Goal: Contribute content: Contribute content

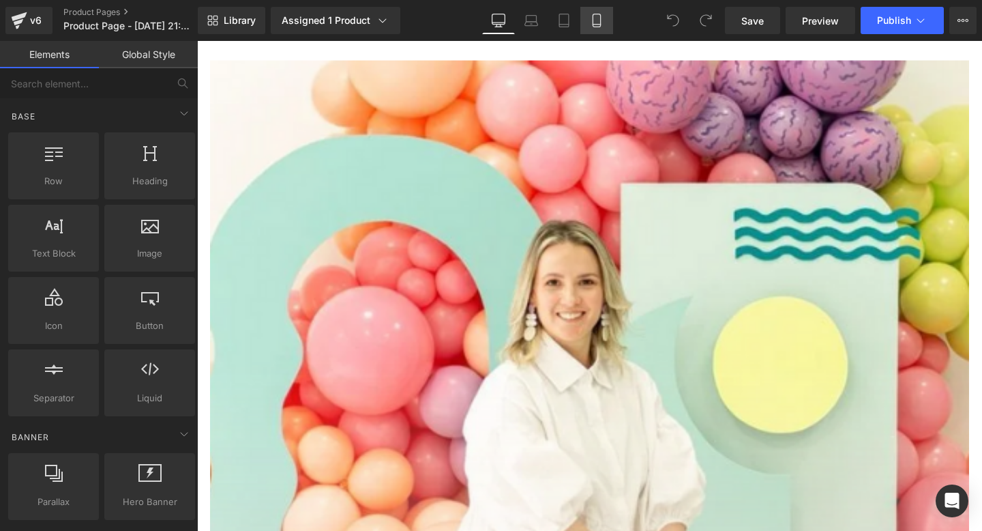
click at [597, 15] on icon at bounding box center [597, 21] width 14 height 14
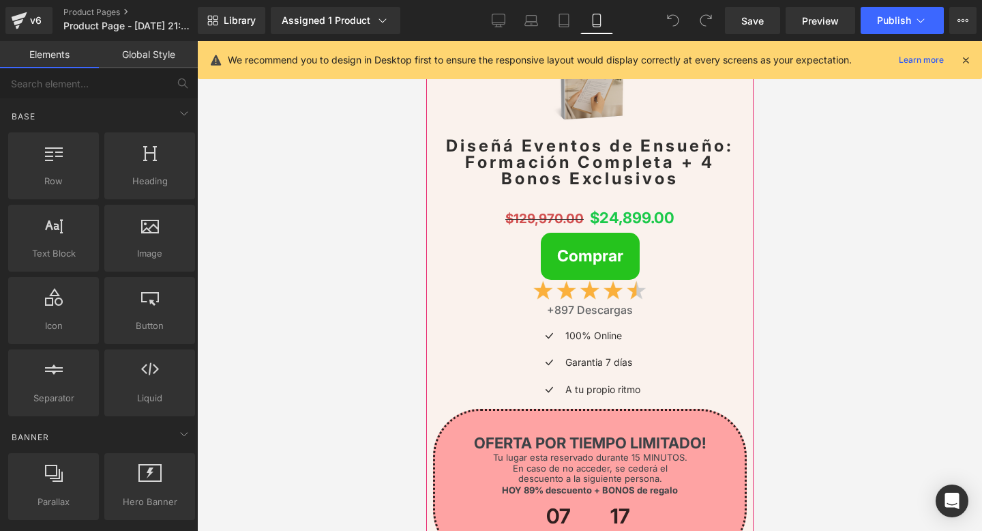
scroll to position [4067, 0]
click at [588, 257] on span "(P) Cart Button" at bounding box center [590, 256] width 78 height 20
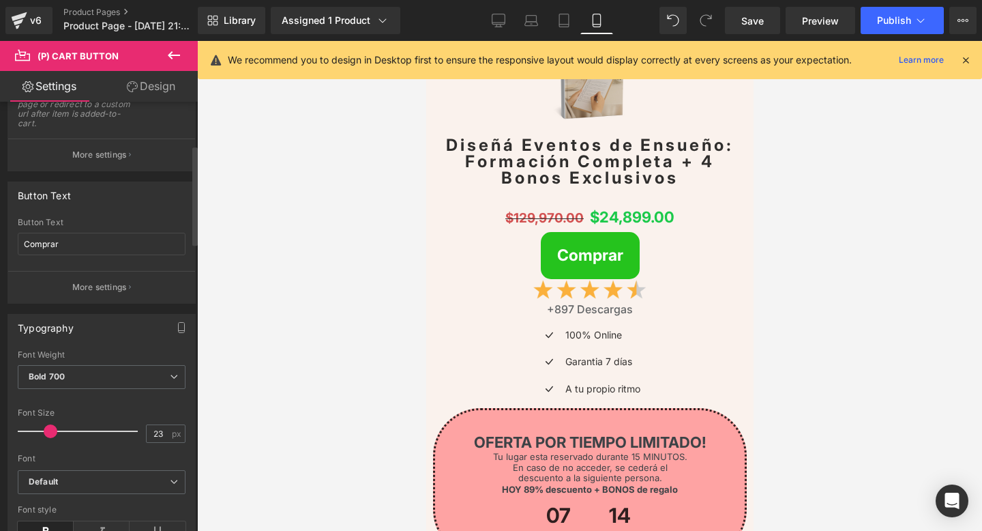
scroll to position [186, 0]
type input "17"
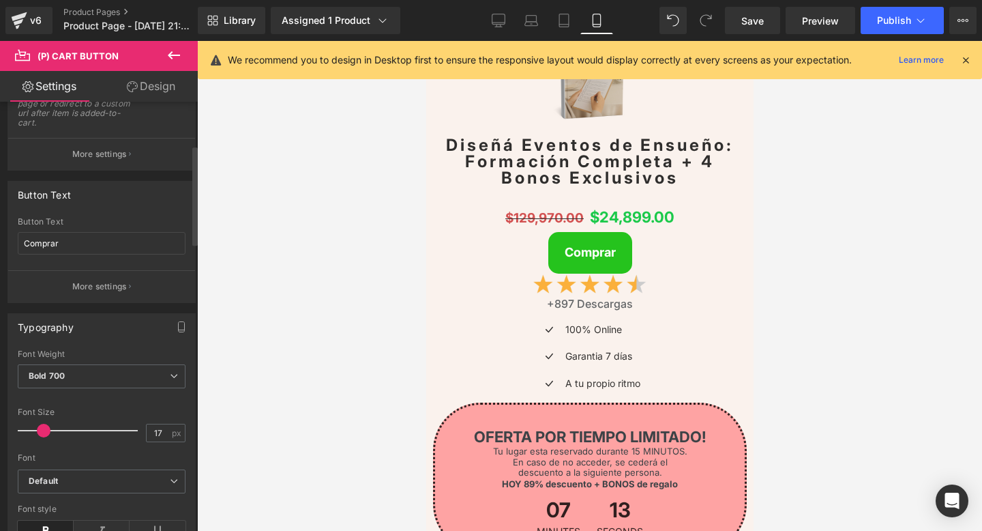
click at [41, 424] on span at bounding box center [44, 431] width 14 height 14
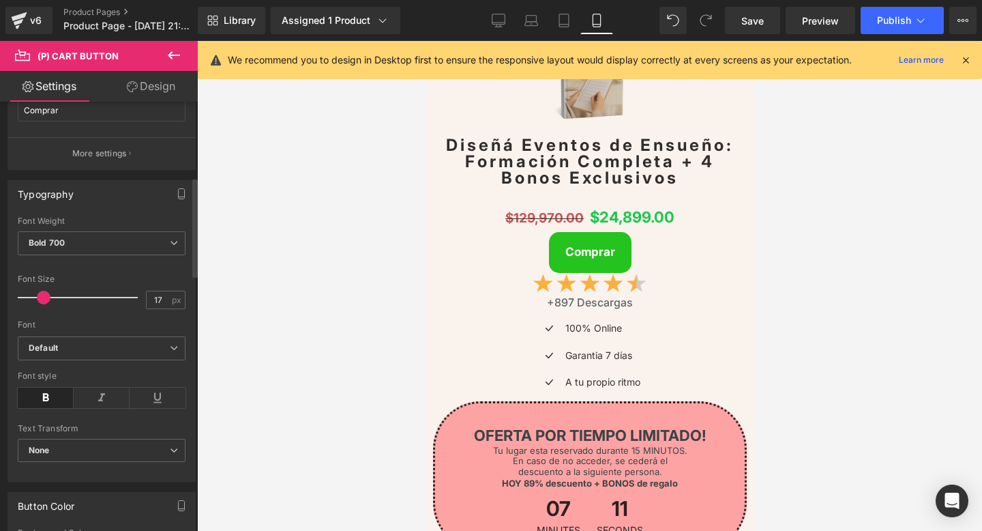
scroll to position [324, 0]
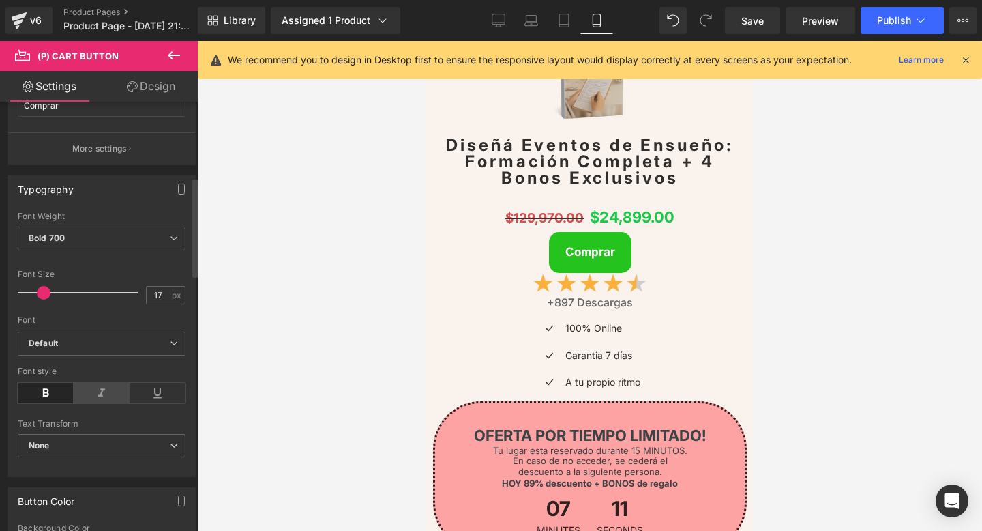
click at [96, 398] on icon at bounding box center [102, 393] width 56 height 20
click at [31, 398] on icon at bounding box center [46, 393] width 56 height 20
click at [141, 394] on icon at bounding box center [158, 393] width 56 height 20
click at [138, 394] on icon at bounding box center [158, 393] width 56 height 20
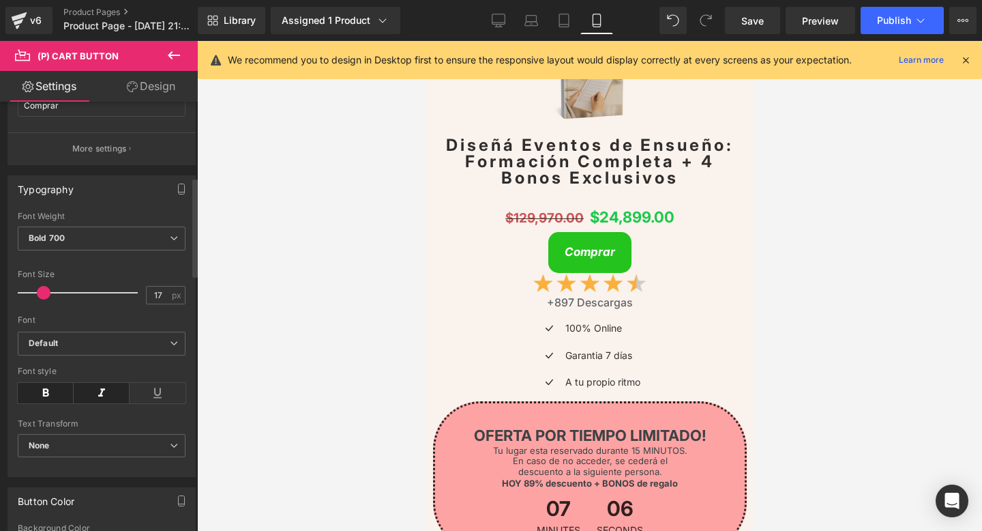
click at [102, 394] on icon at bounding box center [102, 393] width 56 height 20
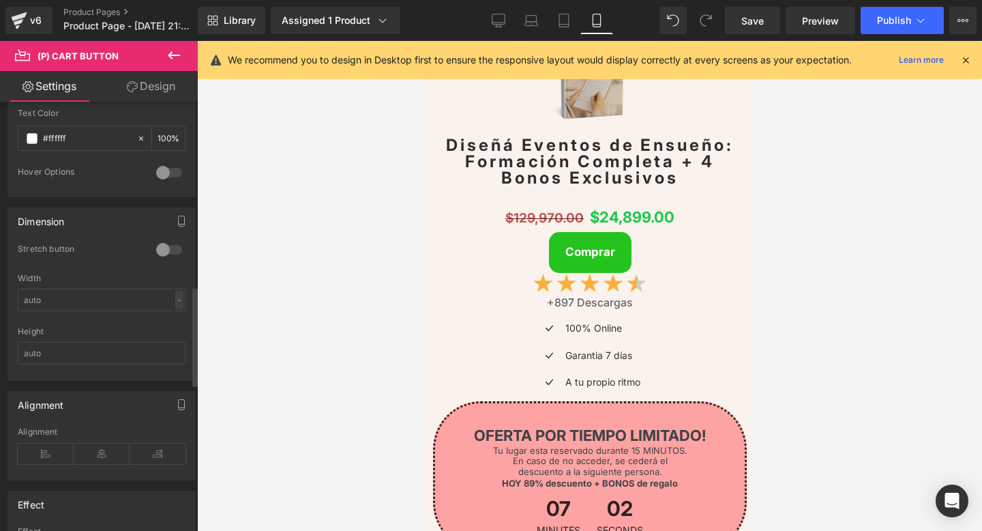
scroll to position [796, 0]
click at [166, 249] on div at bounding box center [169, 250] width 33 height 22
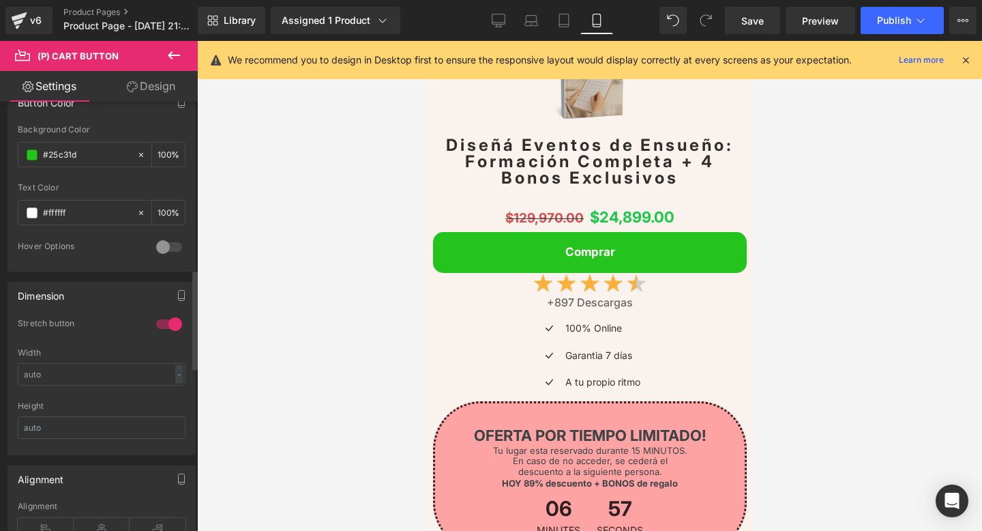
scroll to position [721, 0]
click at [131, 379] on input "text" at bounding box center [102, 375] width 168 height 23
type input "2"
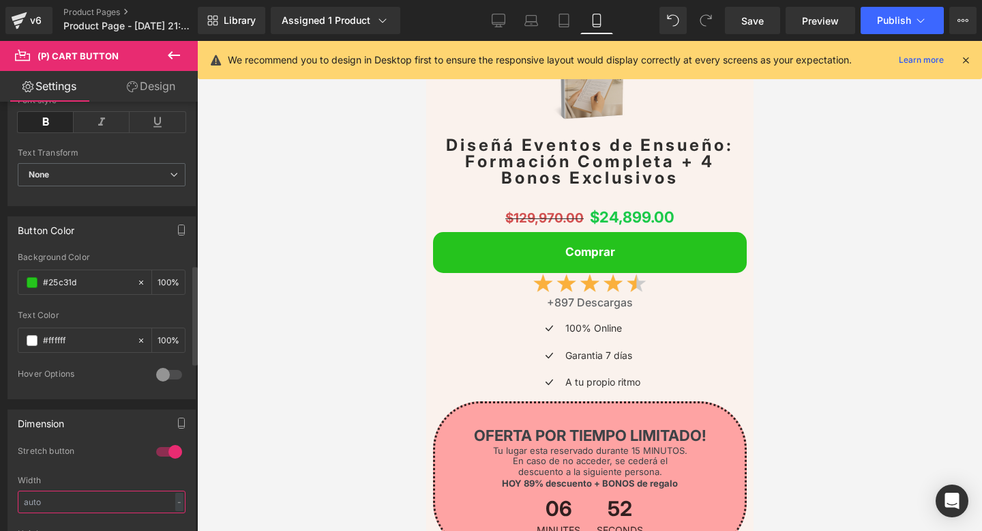
scroll to position [583, 0]
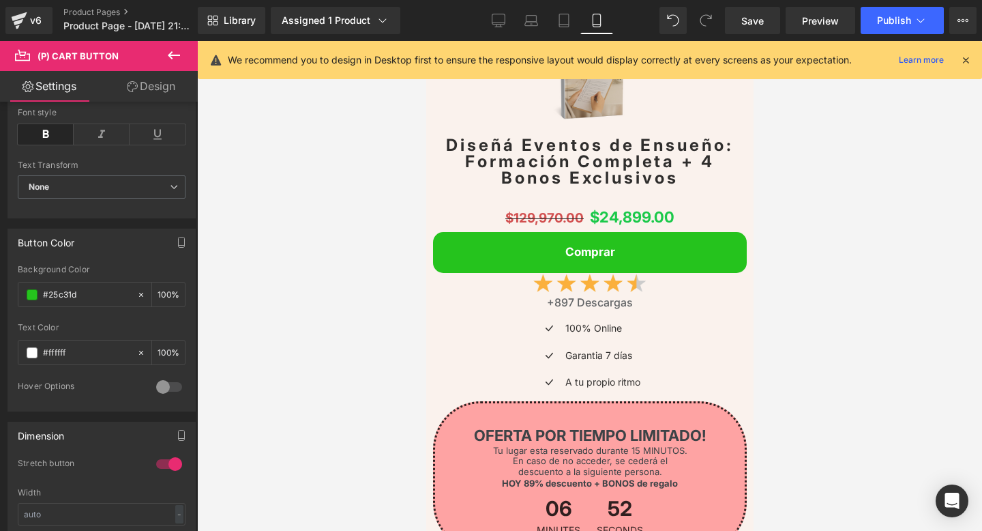
click at [154, 80] on link "Design" at bounding box center [151, 86] width 99 height 31
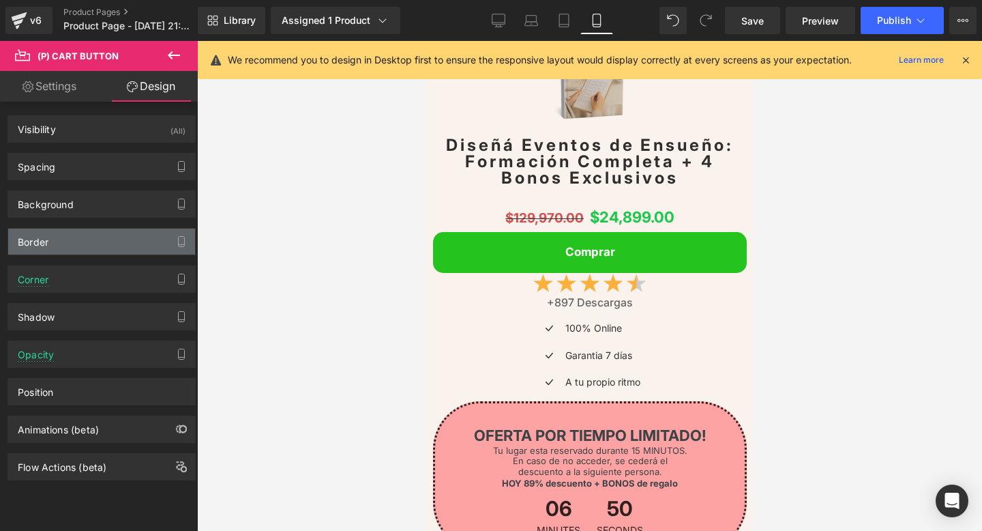
click at [132, 240] on div "Border" at bounding box center [101, 242] width 187 height 26
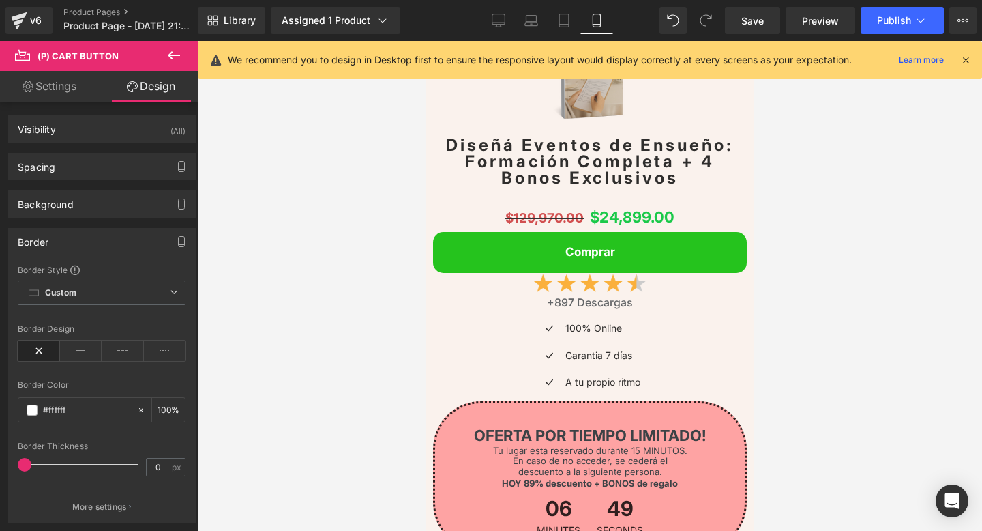
click at [157, 227] on div "Border Border Style Custom Custom Setup Global Style Custom Setup Global Style …" at bounding box center [102, 371] width 204 height 306
click at [138, 241] on div "Border" at bounding box center [101, 242] width 187 height 26
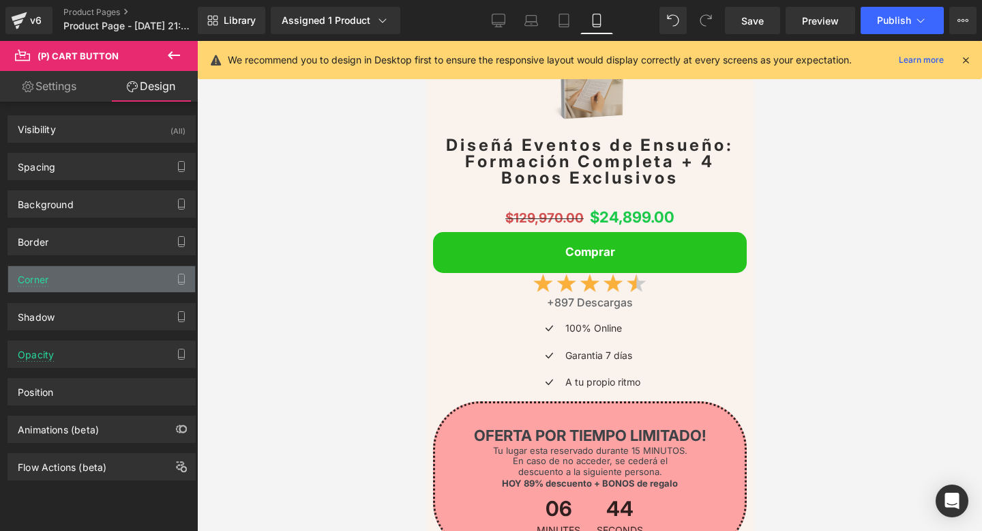
click at [144, 267] on div "Corner" at bounding box center [101, 279] width 187 height 26
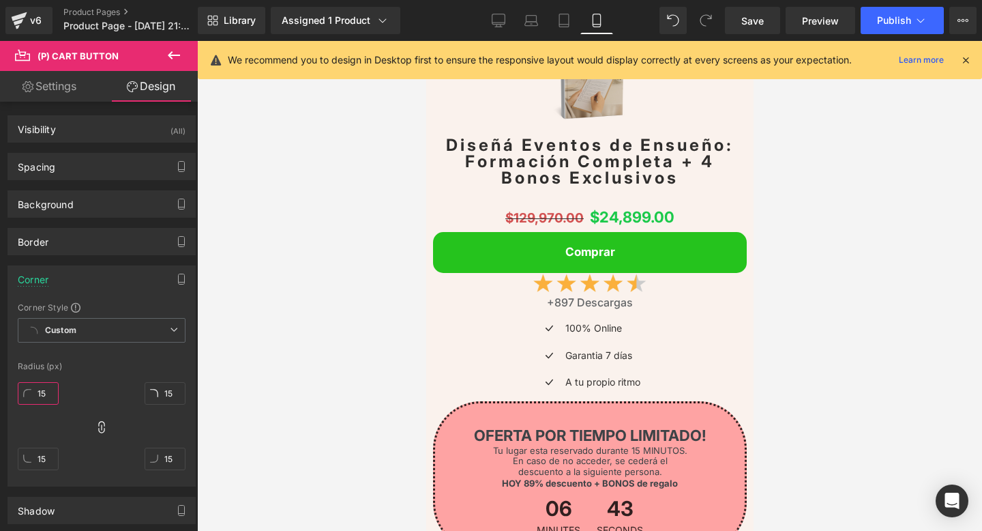
click at [38, 396] on input "15" at bounding box center [38, 393] width 41 height 23
type input "150"
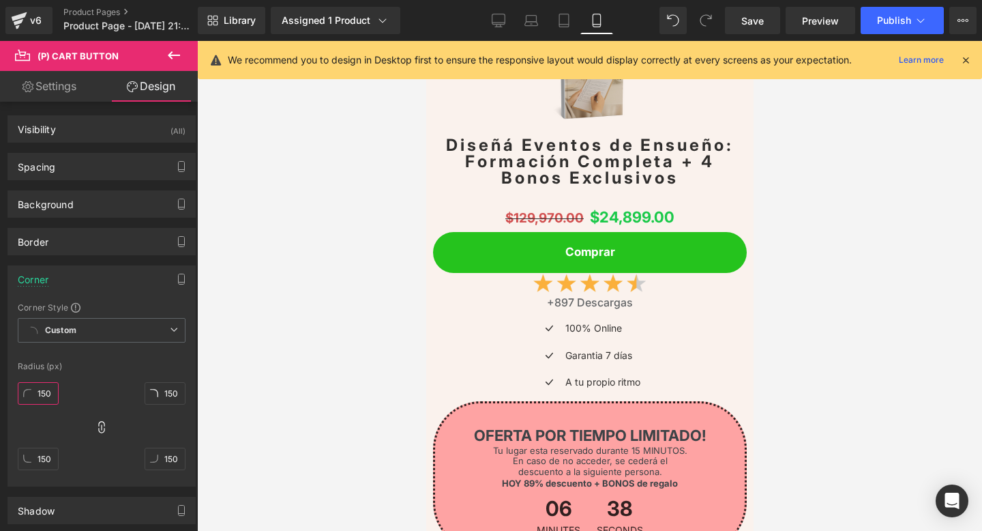
type input "15"
type input "1"
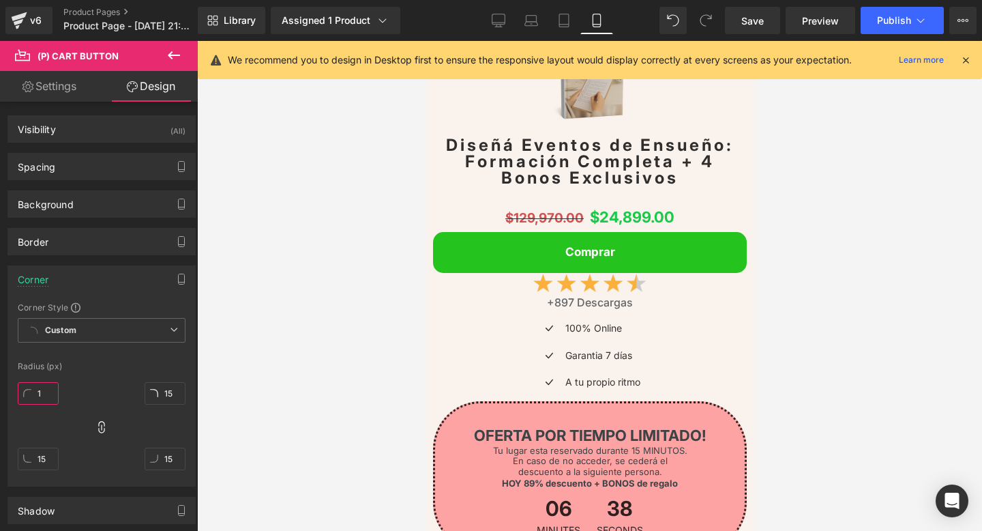
type input "1"
type input "10"
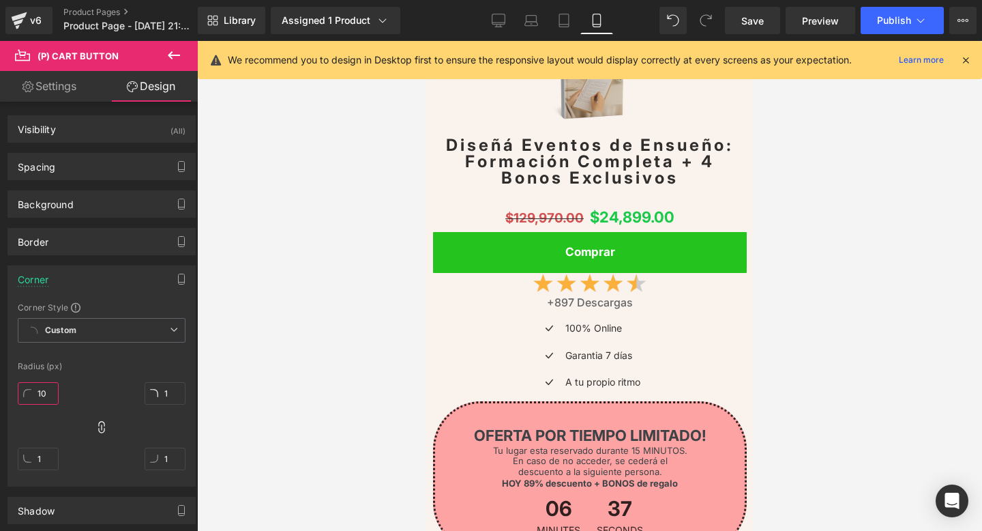
type input "10"
type input "100"
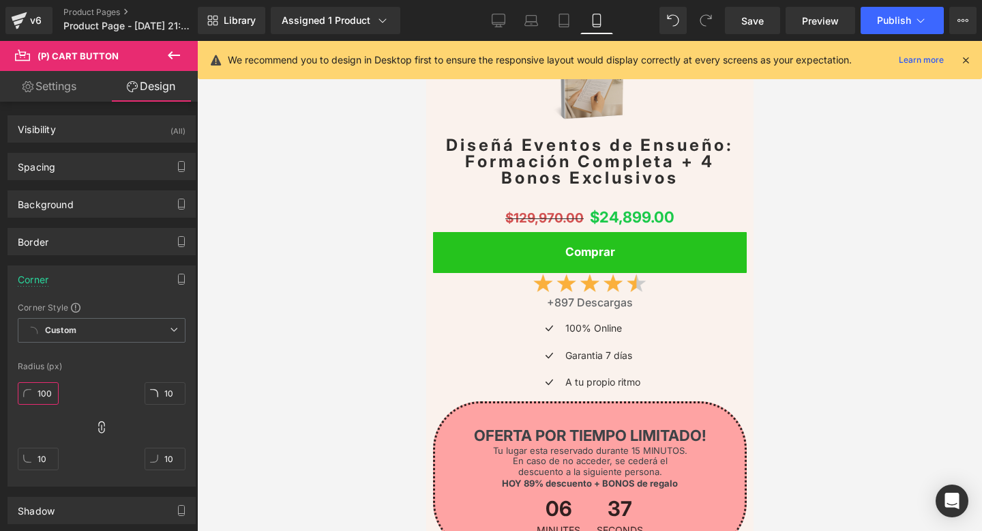
type input "100"
type input "10"
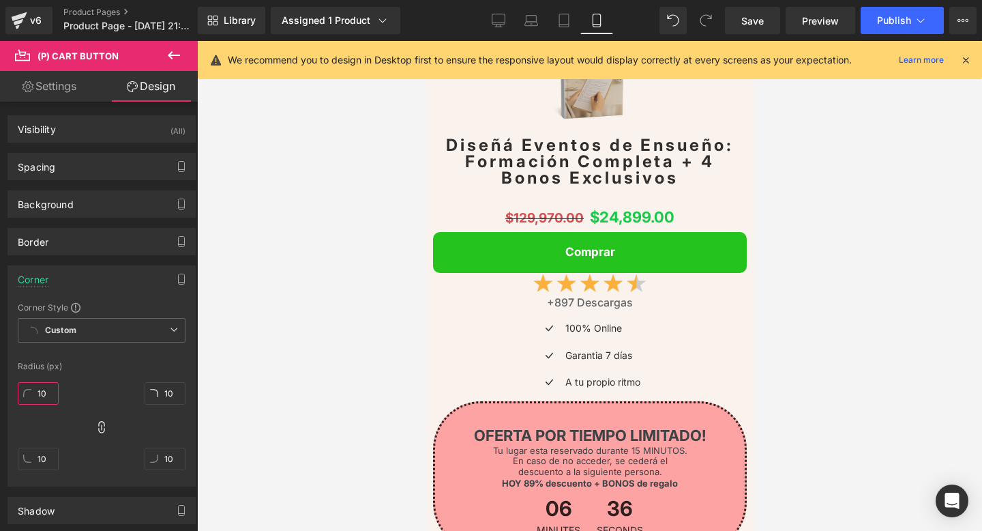
type input "1"
type input "2"
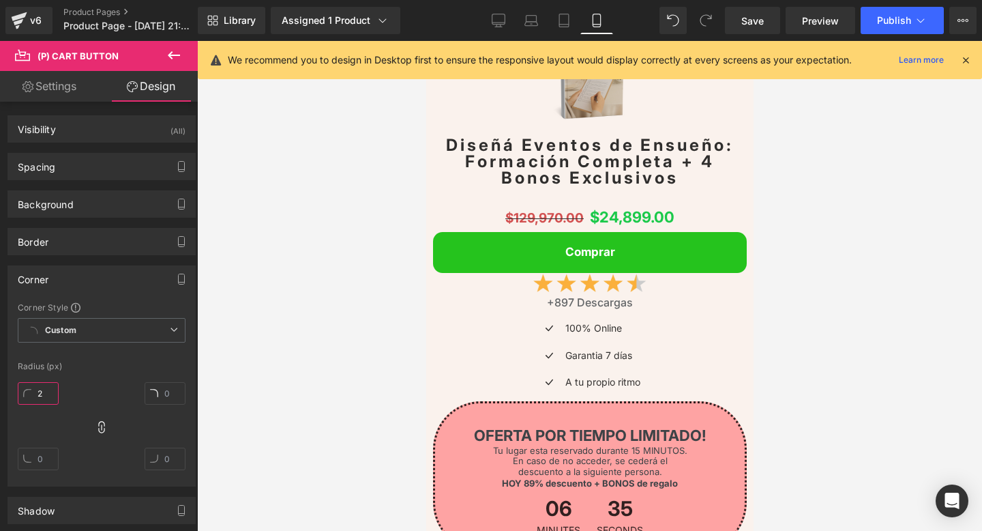
type input "2"
type input "20"
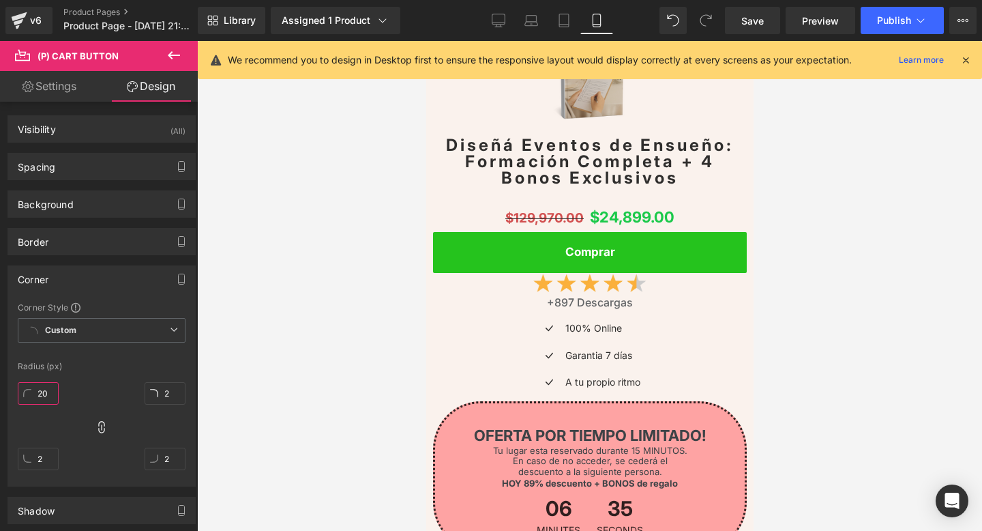
type input "20"
type input "200"
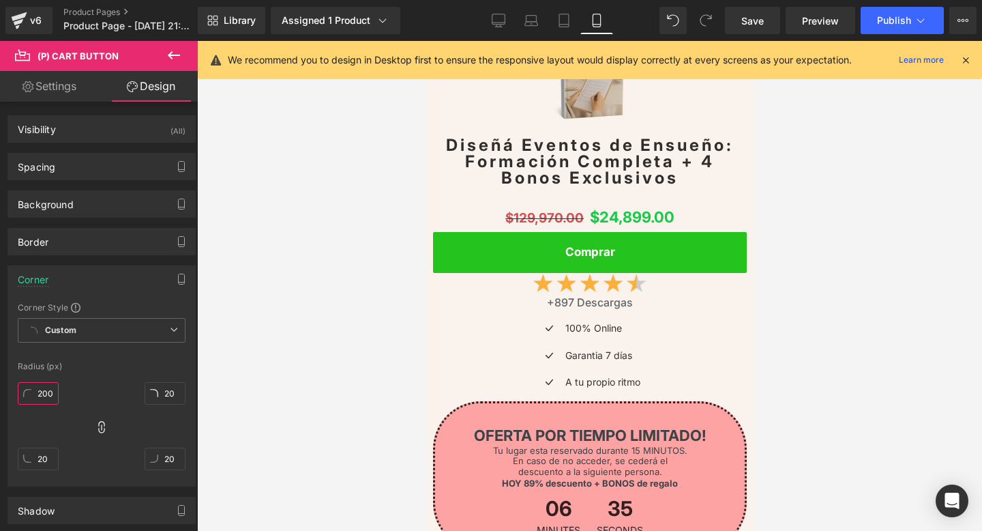
type input "200"
type input "2000"
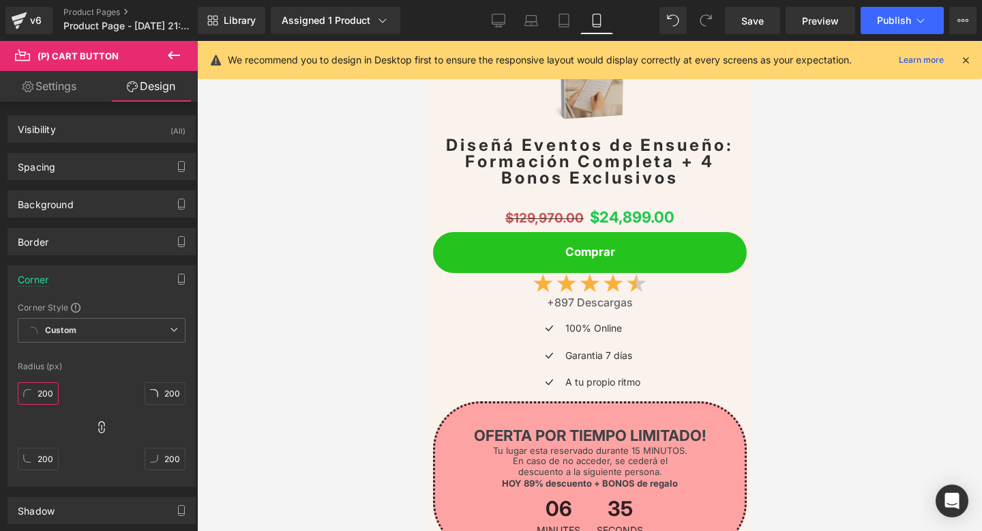
scroll to position [0, 5]
type input "200"
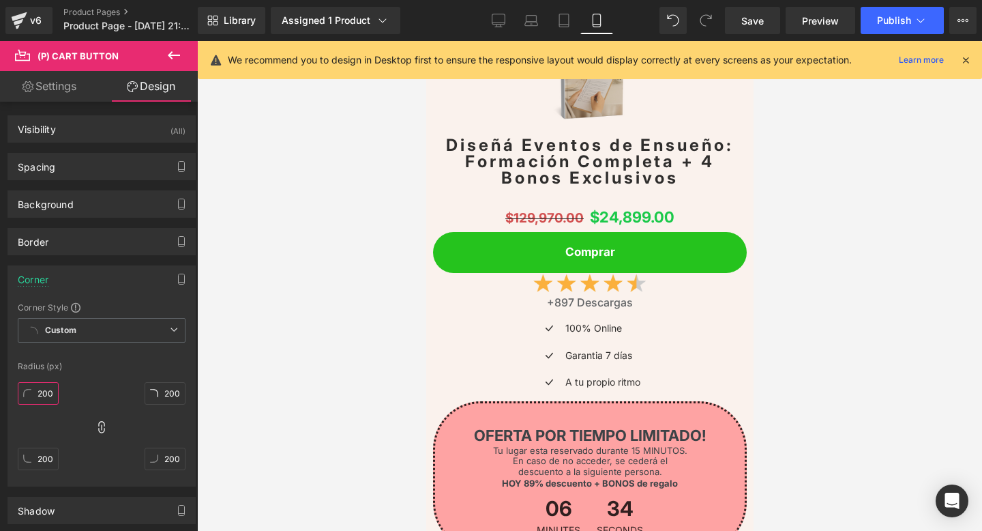
type input "20"
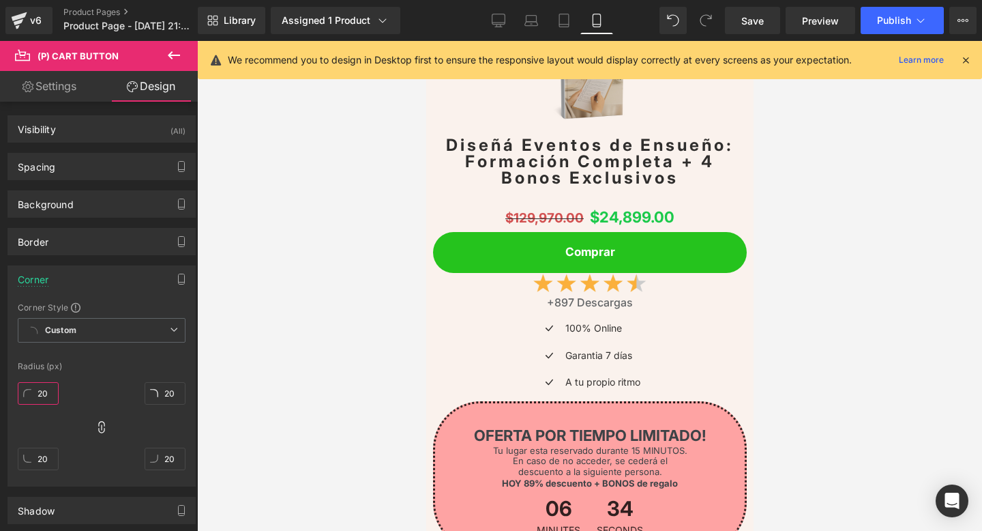
type input "2"
type input "1"
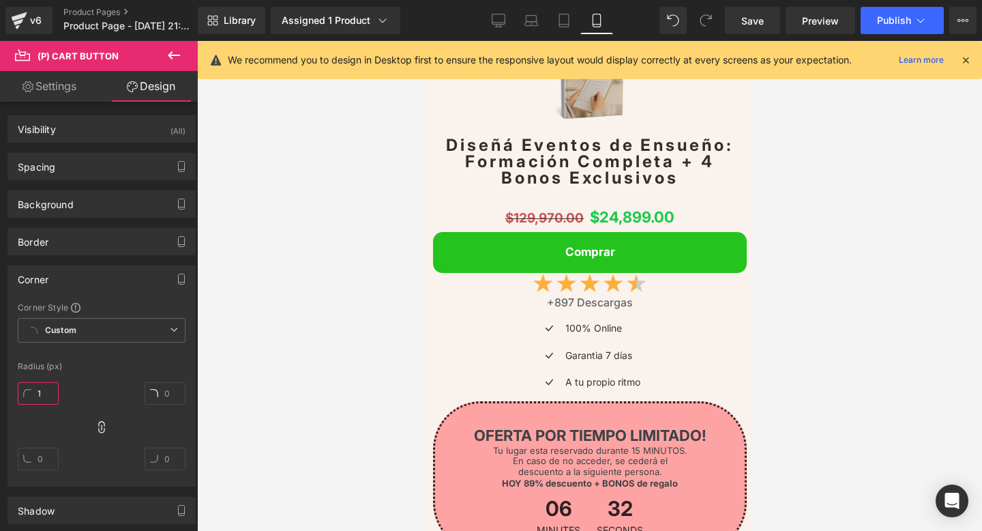
type input "1"
type input "10"
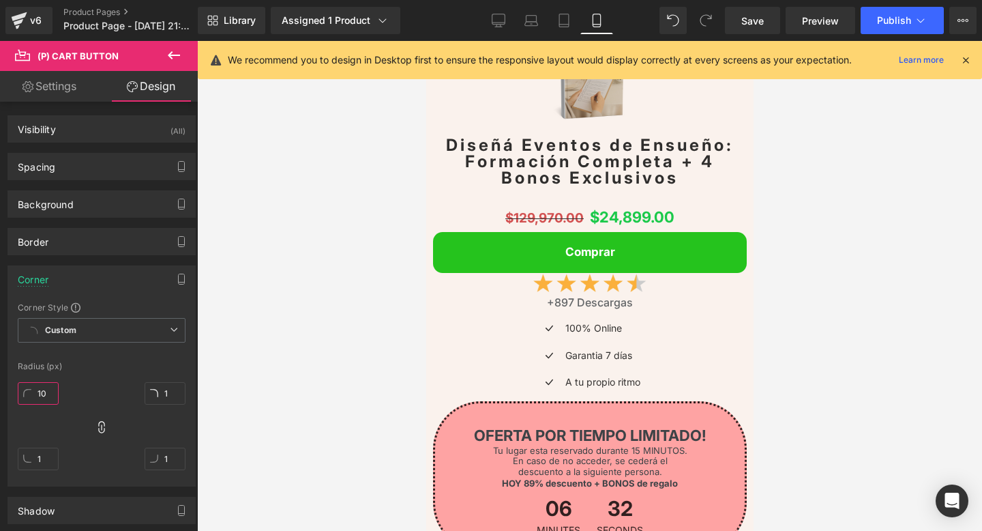
type input "10"
type input "100"
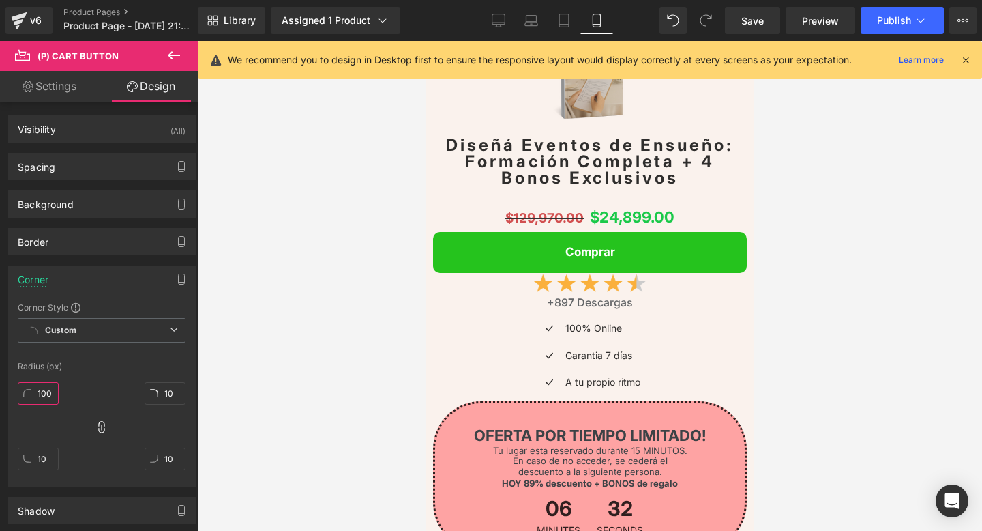
type input "100"
type input "10"
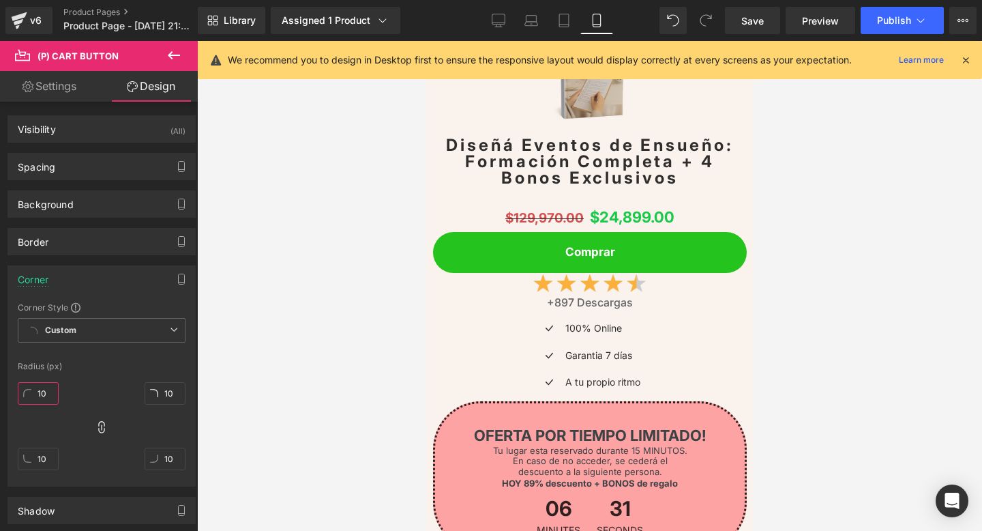
type input "1"
type input "150"
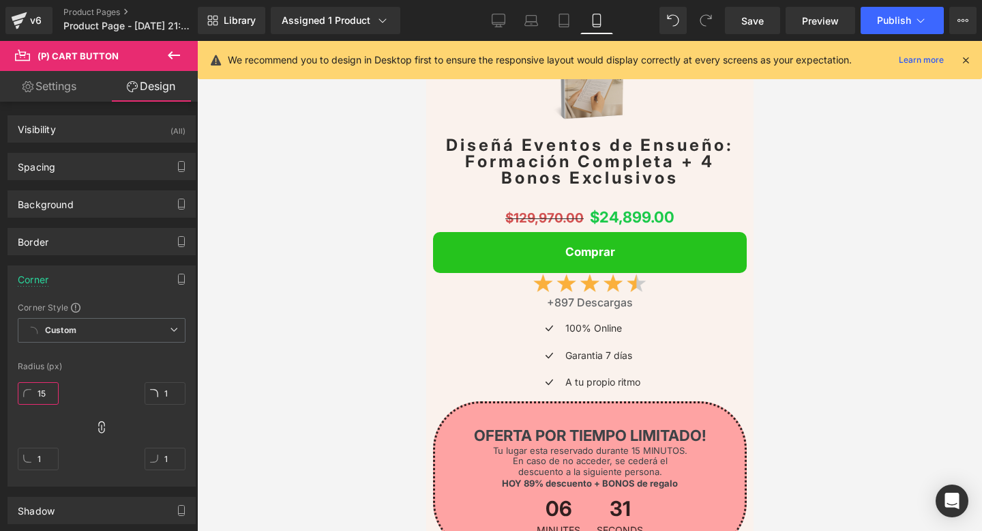
type input "15"
type input "150"
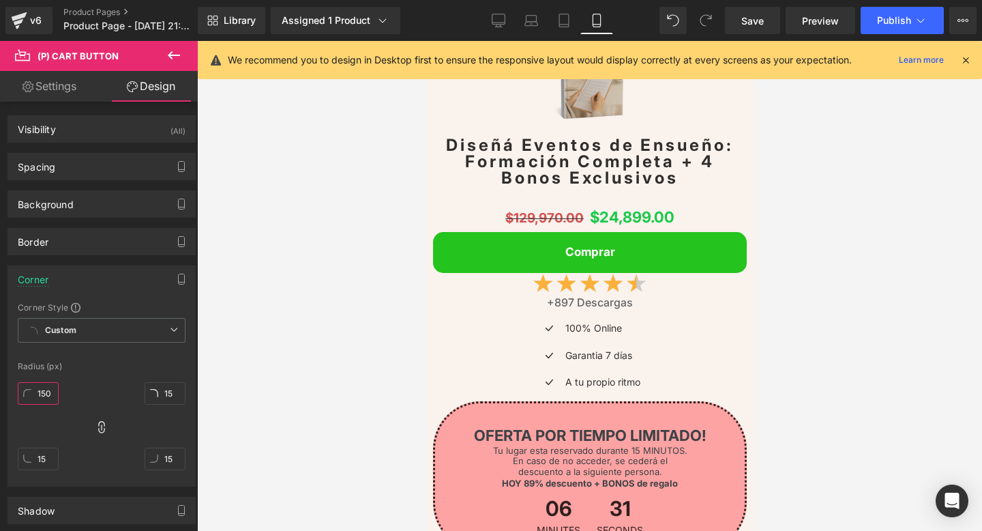
type input "150"
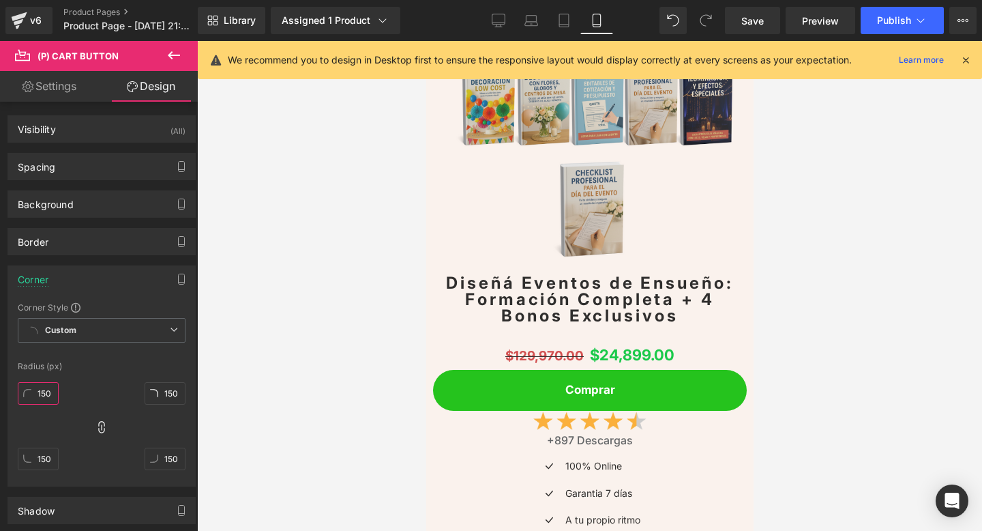
scroll to position [3921, 0]
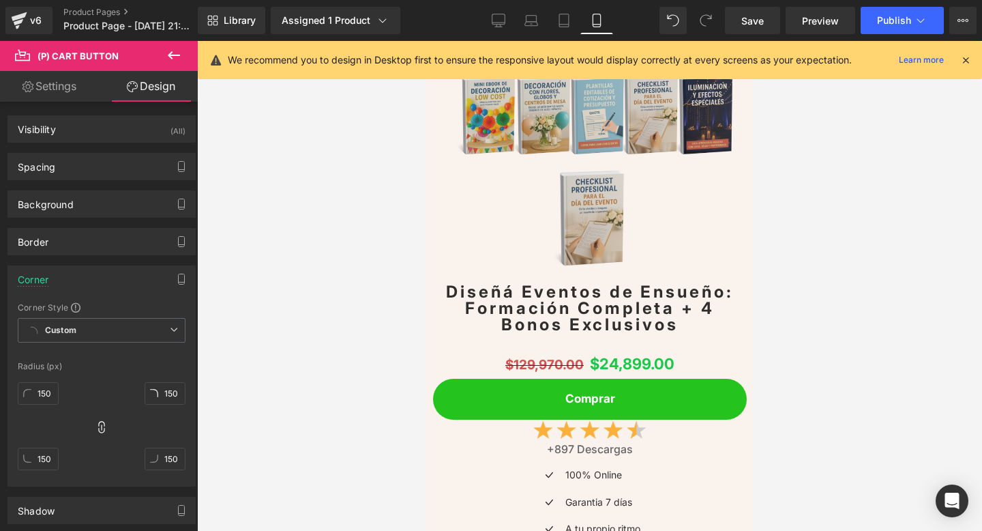
click at [586, 262] on img at bounding box center [589, 96] width 327 height 378
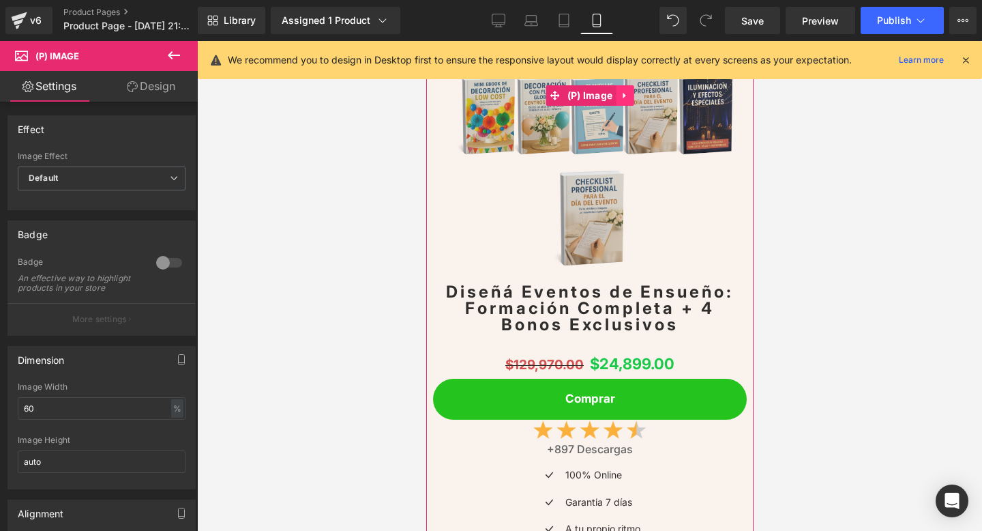
click at [620, 88] on link at bounding box center [624, 95] width 18 height 20
click at [615, 96] on icon at bounding box center [616, 96] width 10 height 10
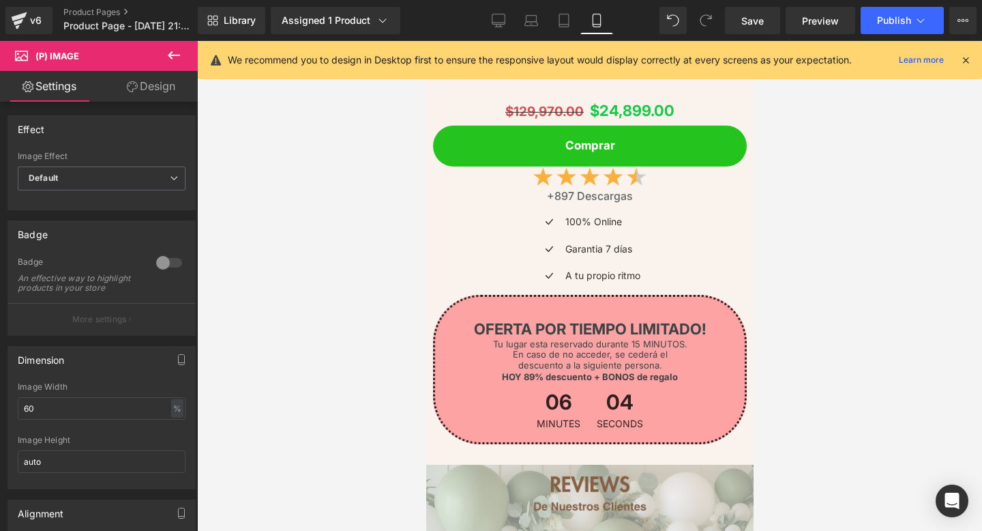
scroll to position [4138, 0]
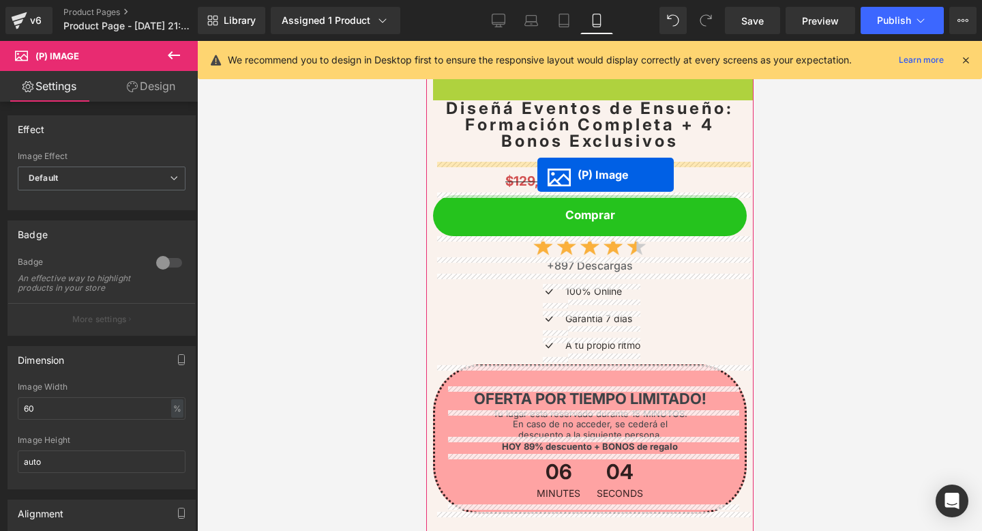
drag, startPoint x: 555, startPoint y: 426, endPoint x: 536, endPoint y: 179, distance: 247.6
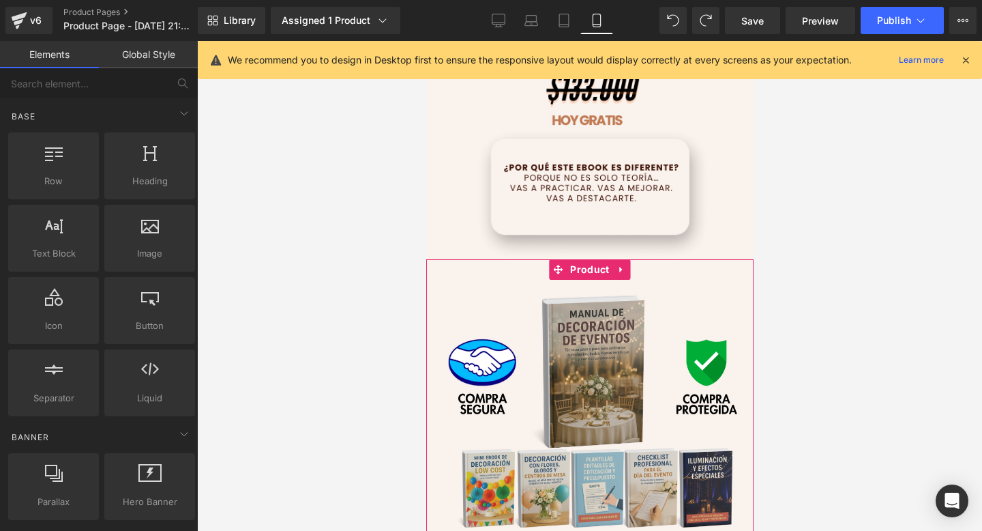
scroll to position [3486, 0]
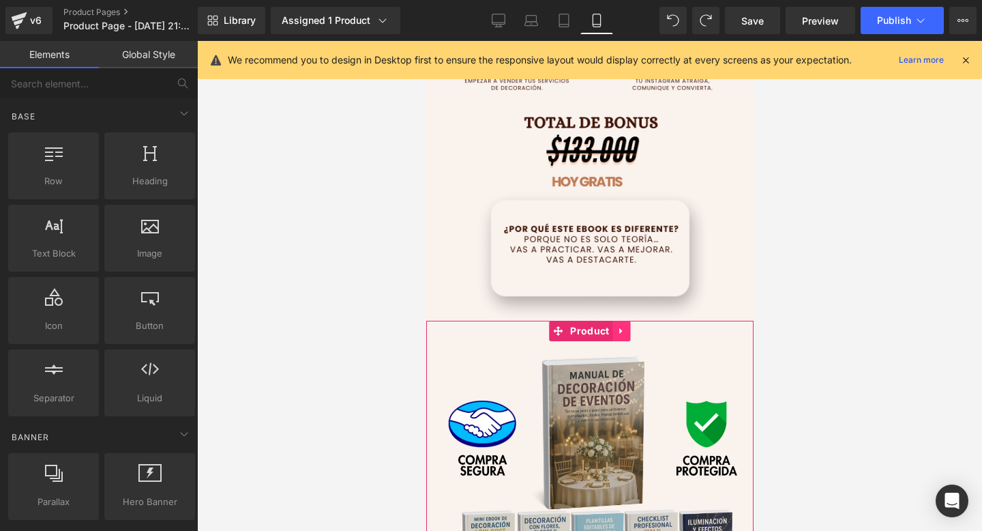
click at [620, 325] on icon at bounding box center [622, 330] width 10 height 10
click at [612, 329] on icon at bounding box center [613, 331] width 10 height 10
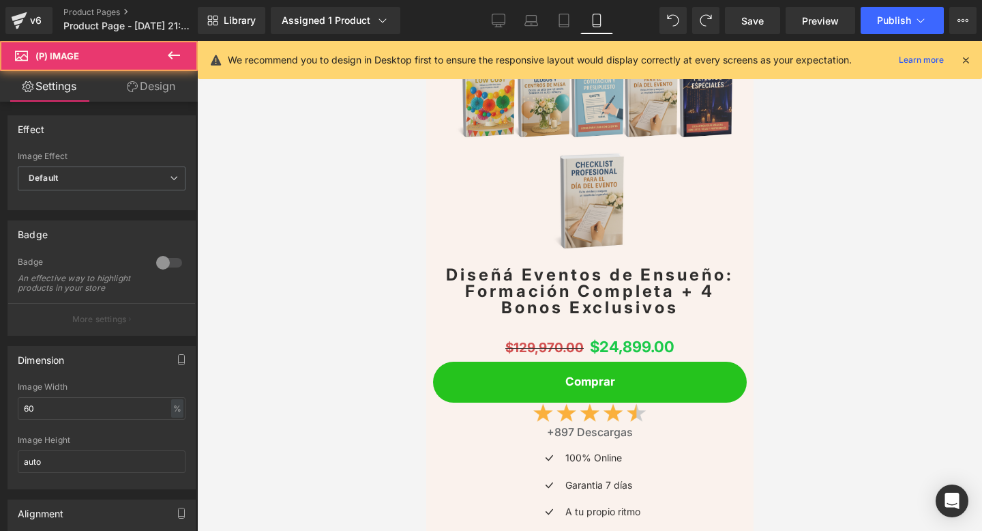
click at [559, 236] on img at bounding box center [589, 78] width 327 height 378
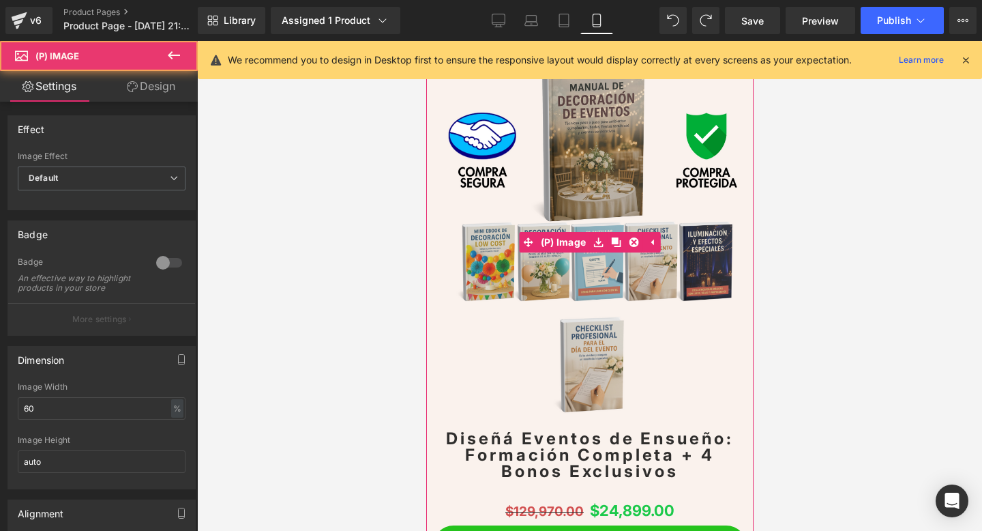
scroll to position [3755, 0]
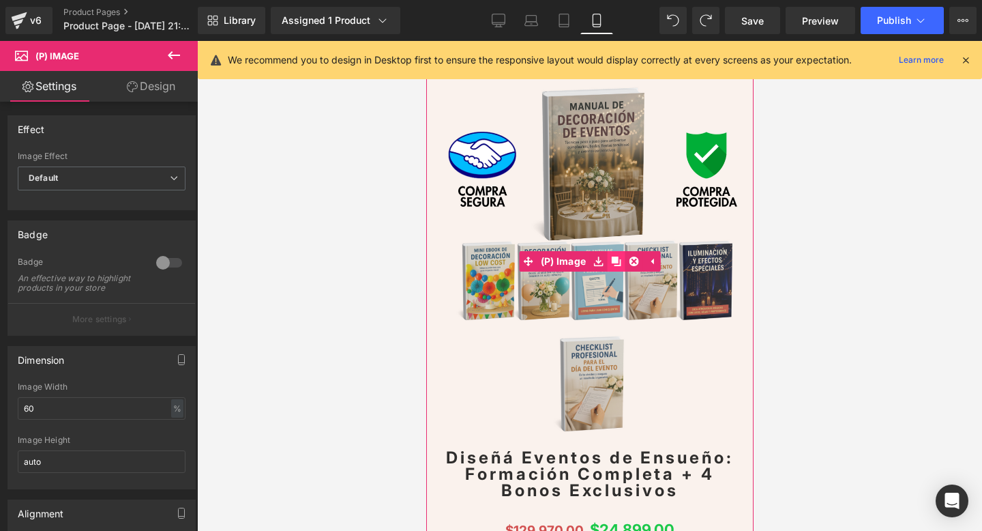
click at [613, 261] on icon at bounding box center [616, 262] width 10 height 10
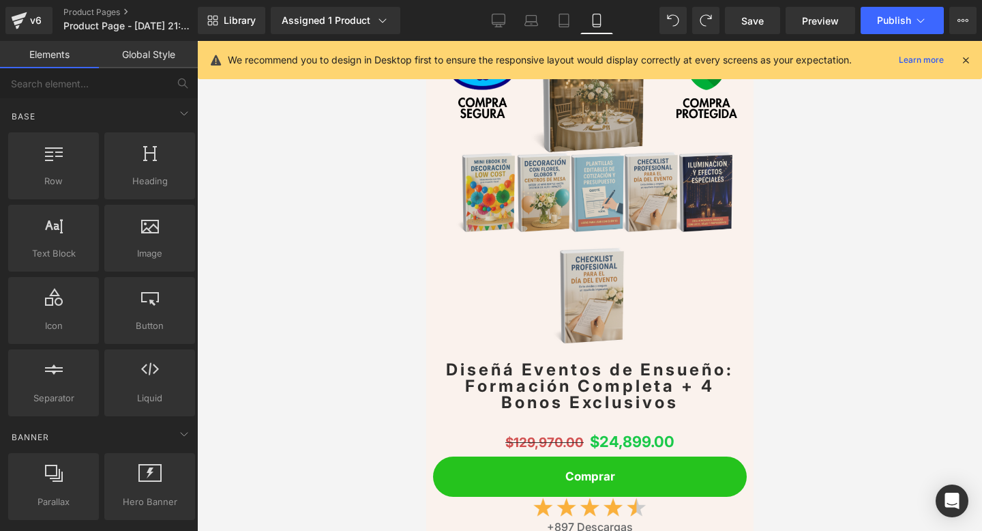
scroll to position [4515, 0]
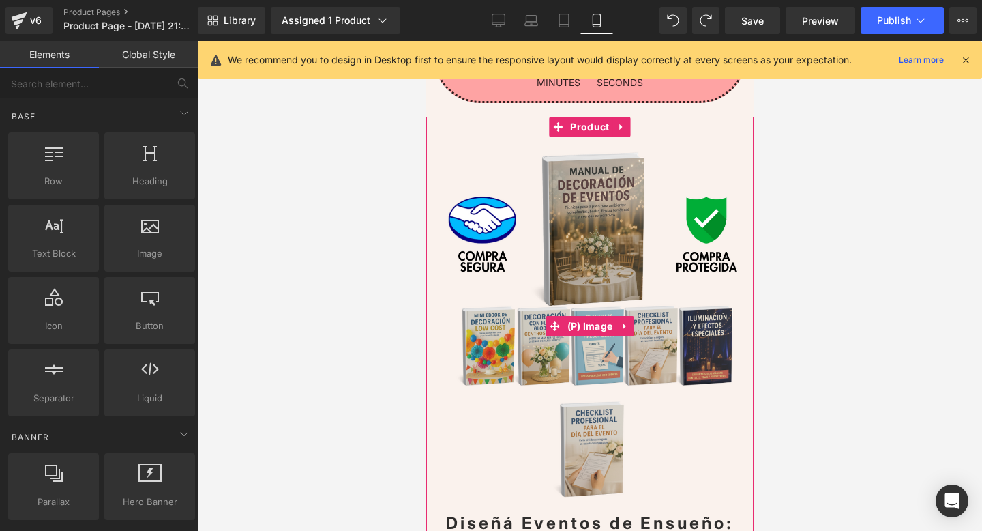
click at [608, 261] on img at bounding box center [589, 326] width 327 height 378
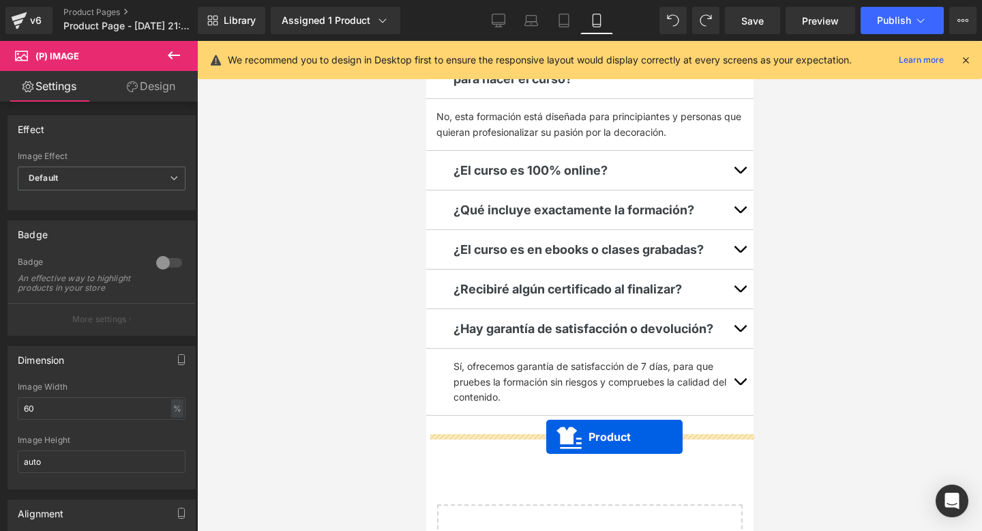
drag, startPoint x: 557, startPoint y: 128, endPoint x: 545, endPoint y: 436, distance: 307.9
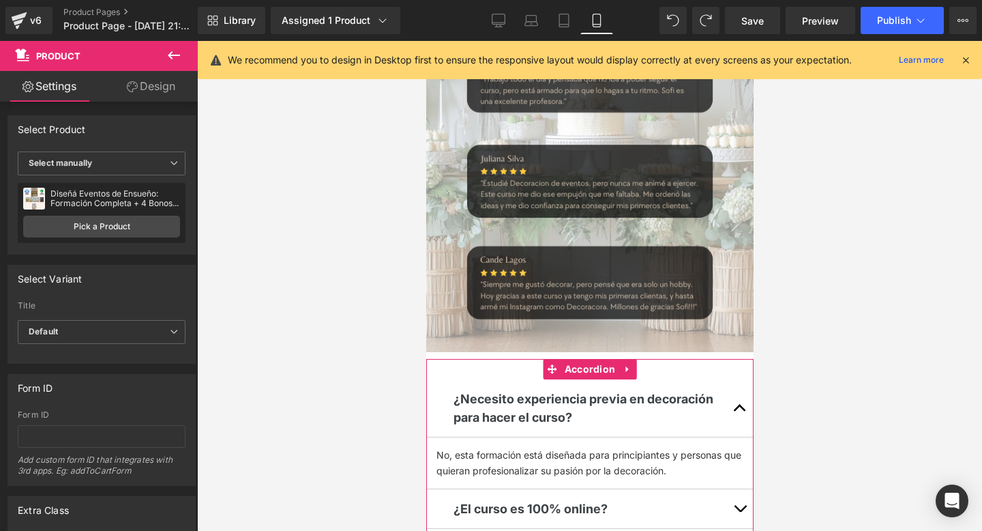
scroll to position [4790, 0]
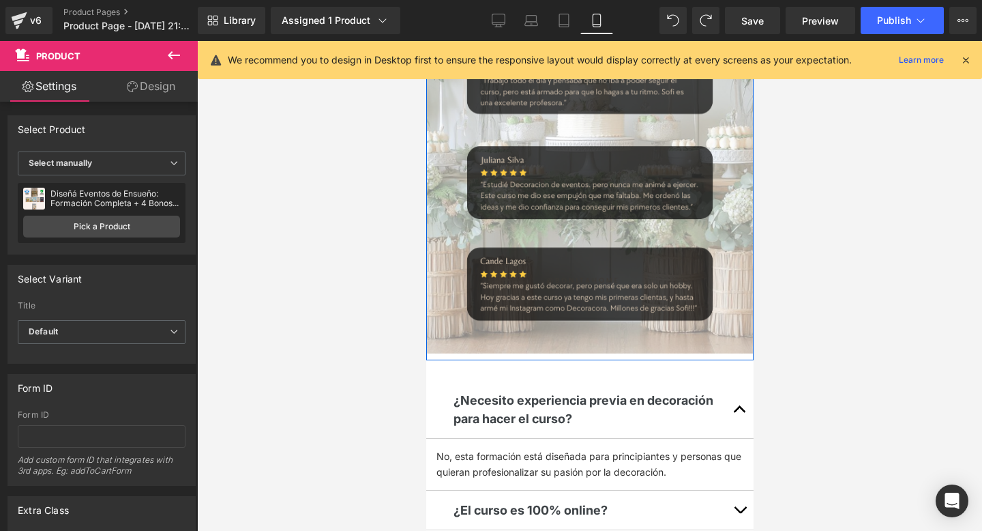
click at [470, 353] on div "Image Row" at bounding box center [589, 105] width 327 height 512
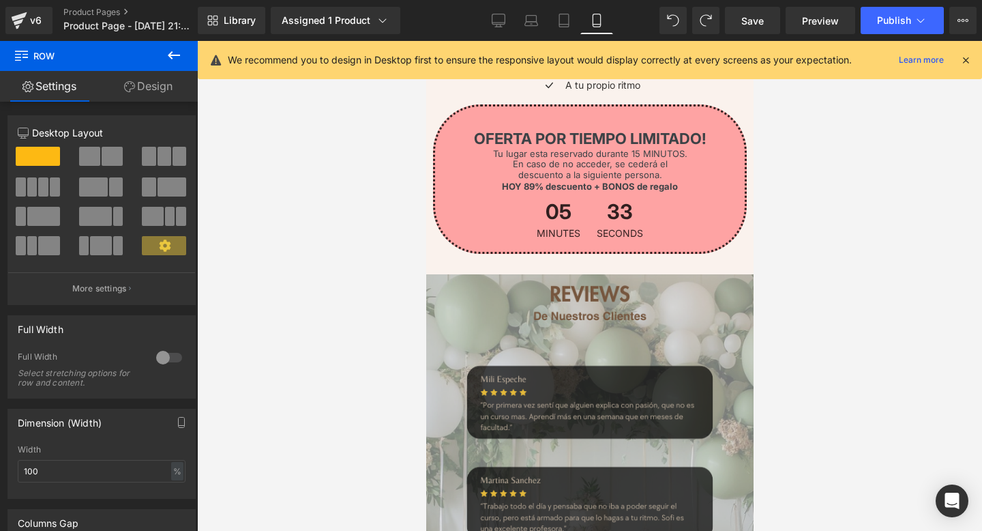
scroll to position [4353, 0]
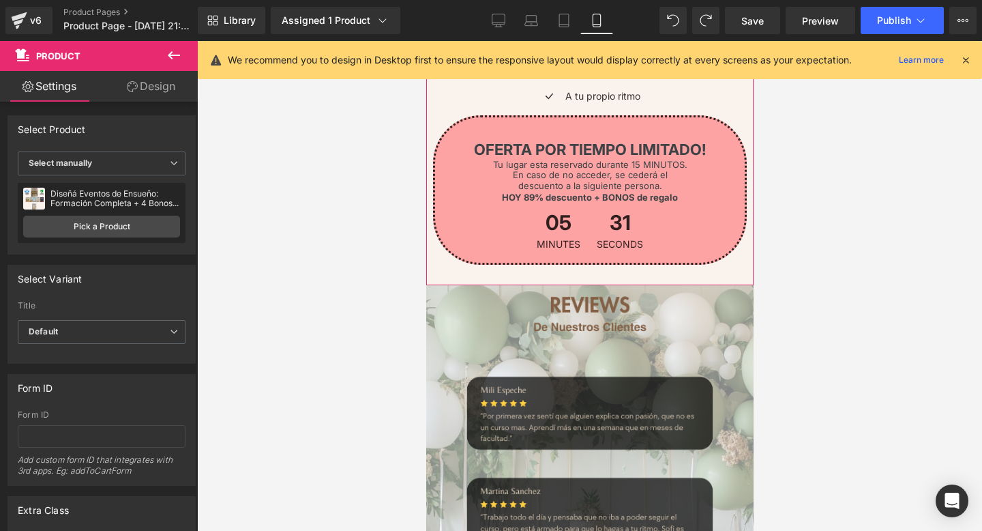
click at [119, 87] on link "Design" at bounding box center [151, 86] width 99 height 31
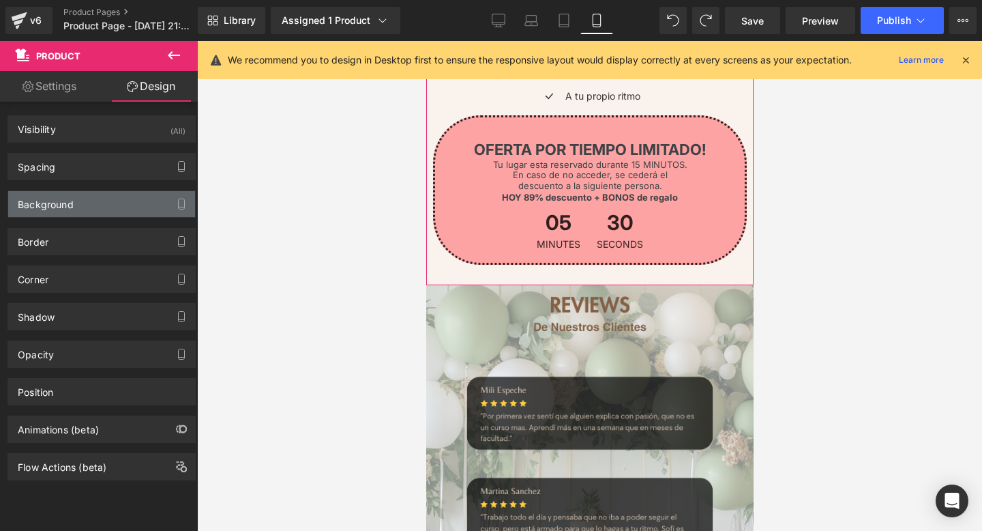
click at [89, 210] on div "Background" at bounding box center [101, 204] width 187 height 26
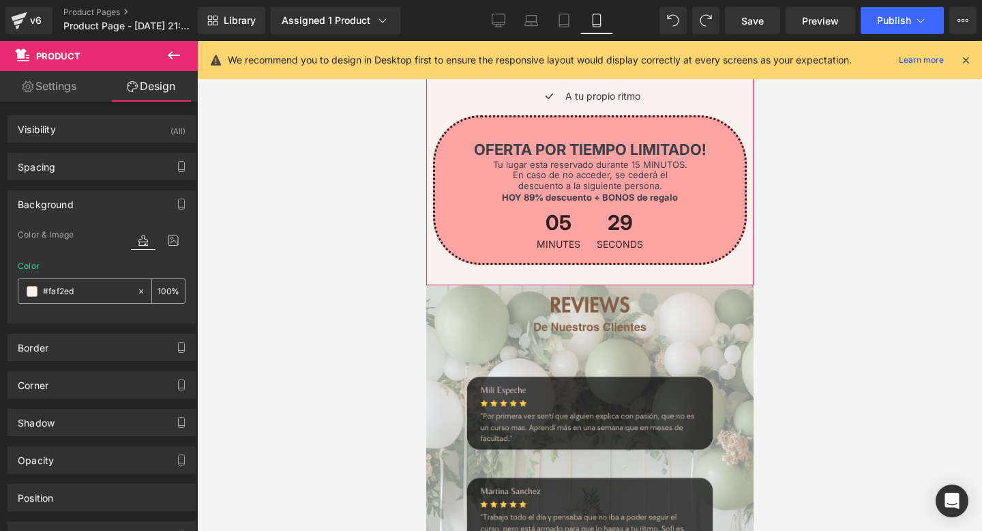
click at [76, 289] on input "#faf2ed" at bounding box center [86, 291] width 87 height 15
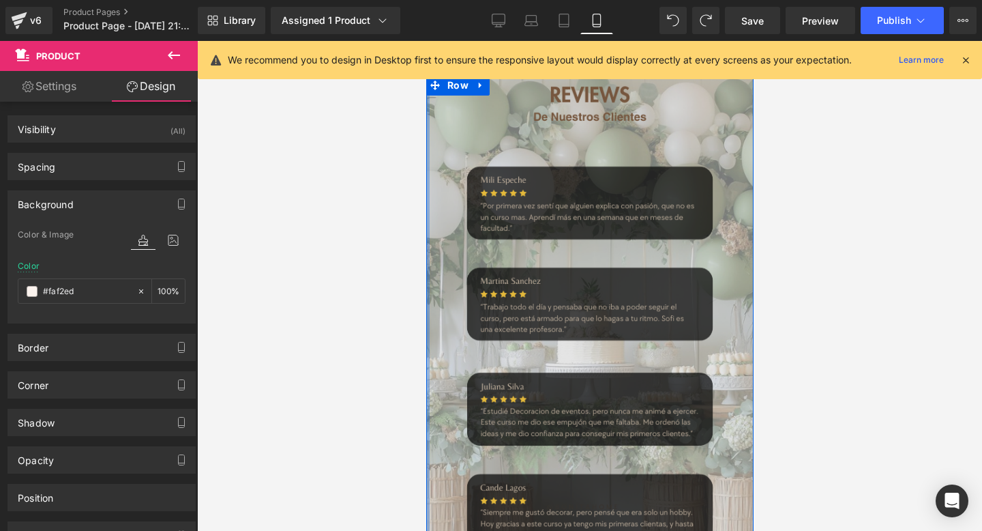
scroll to position [4885, 0]
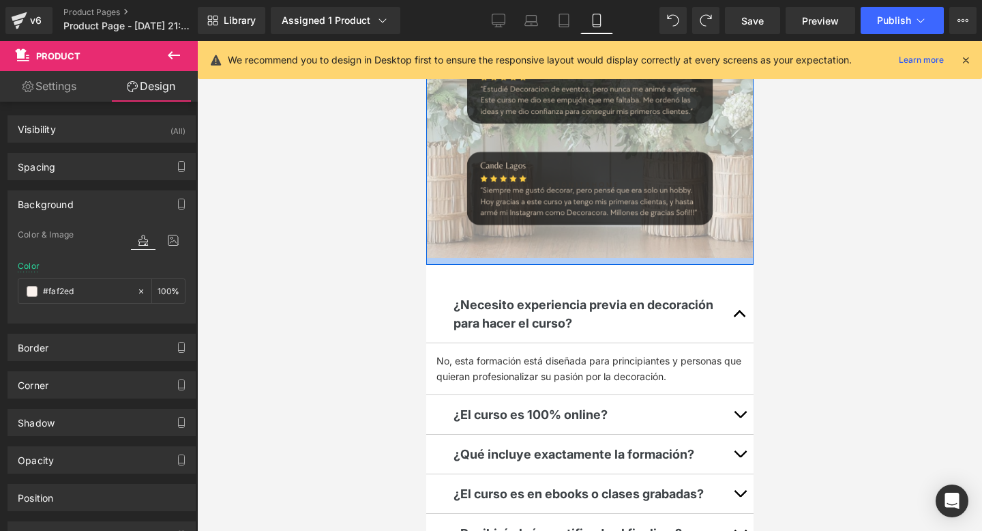
click at [467, 259] on div at bounding box center [589, 261] width 327 height 7
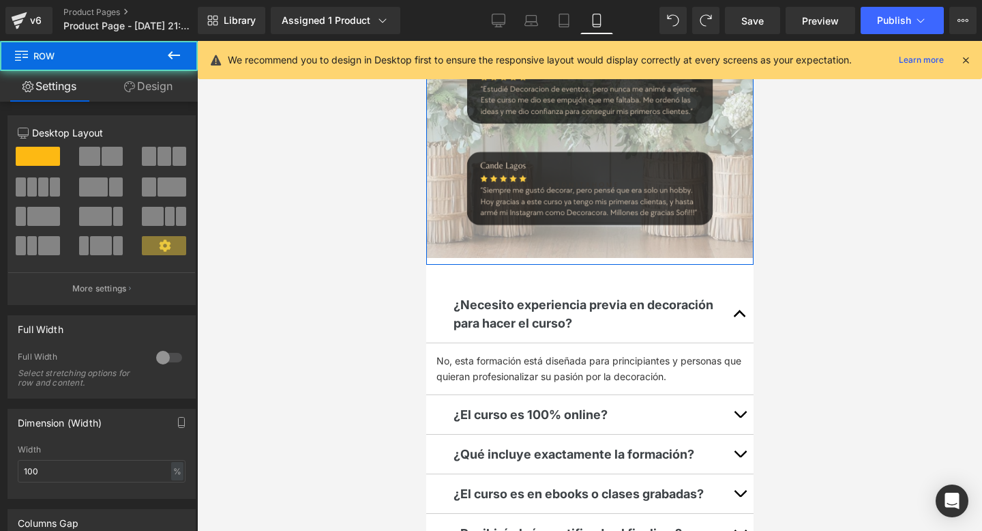
click at [164, 92] on link "Design" at bounding box center [148, 86] width 99 height 31
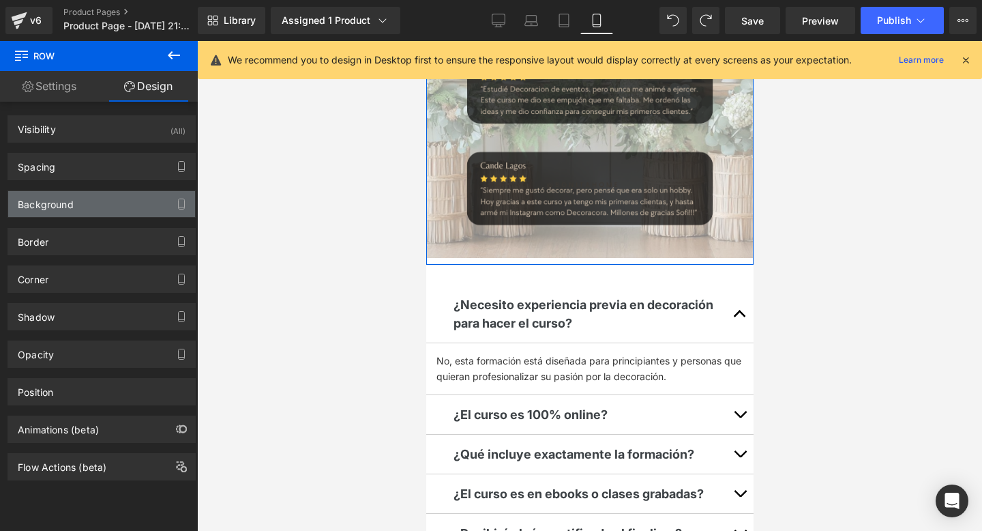
click at [100, 194] on div "Background" at bounding box center [101, 204] width 187 height 26
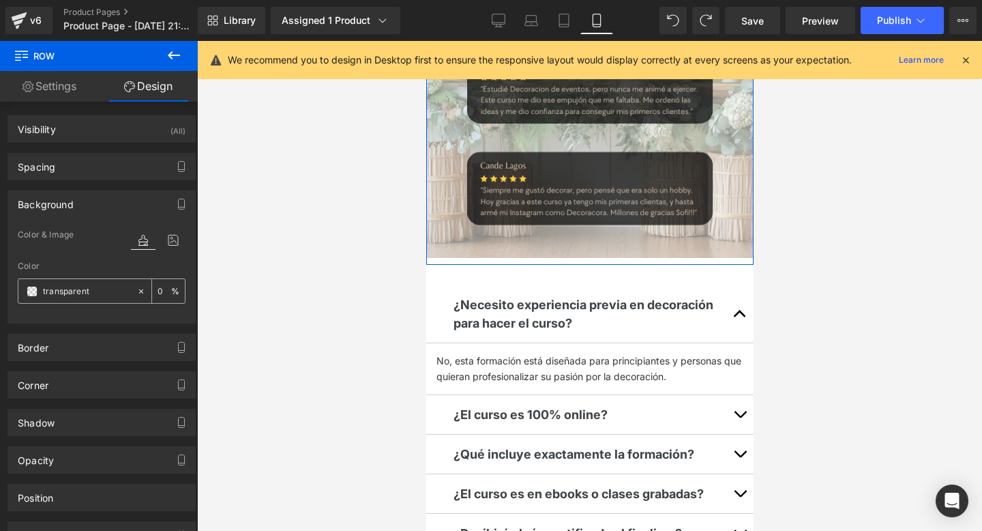
click at [66, 282] on div "transparent" at bounding box center [77, 291] width 118 height 24
paste input "#faf2ed"
type input "#faf2ed"
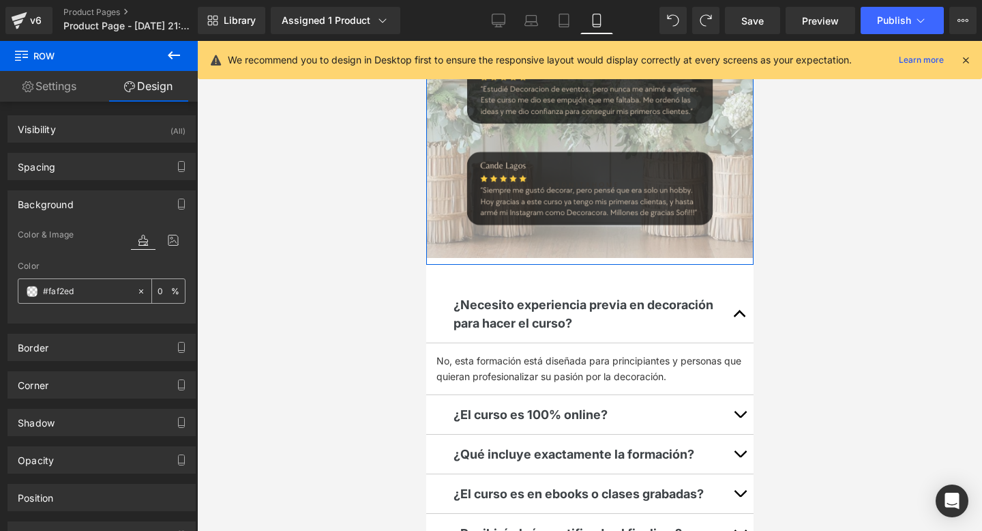
type input "100"
click at [435, 288] on div "¿Necesito experiencia previa en decoración para hacer el curso? Text Block" at bounding box center [589, 314] width 327 height 58
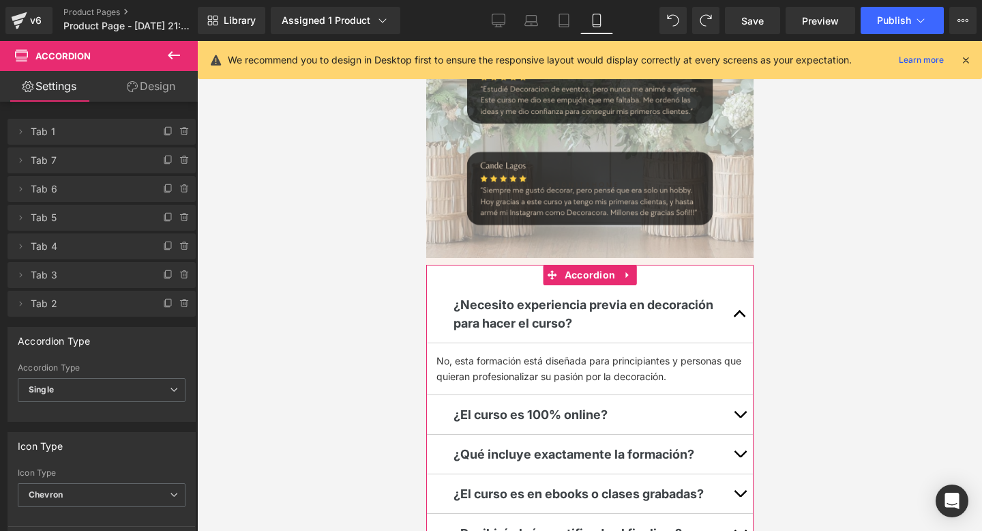
click at [113, 90] on link "Design" at bounding box center [151, 86] width 99 height 31
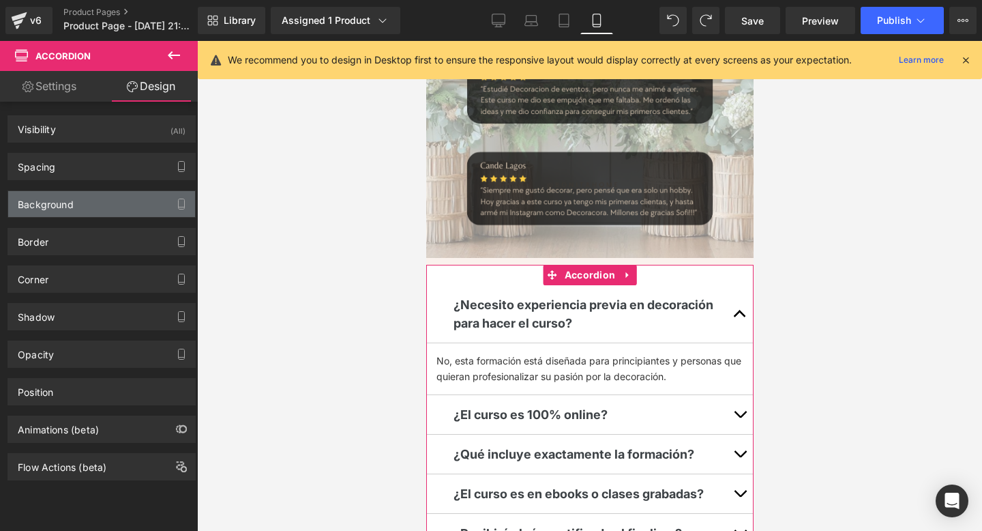
click at [68, 201] on div "Background" at bounding box center [46, 200] width 56 height 19
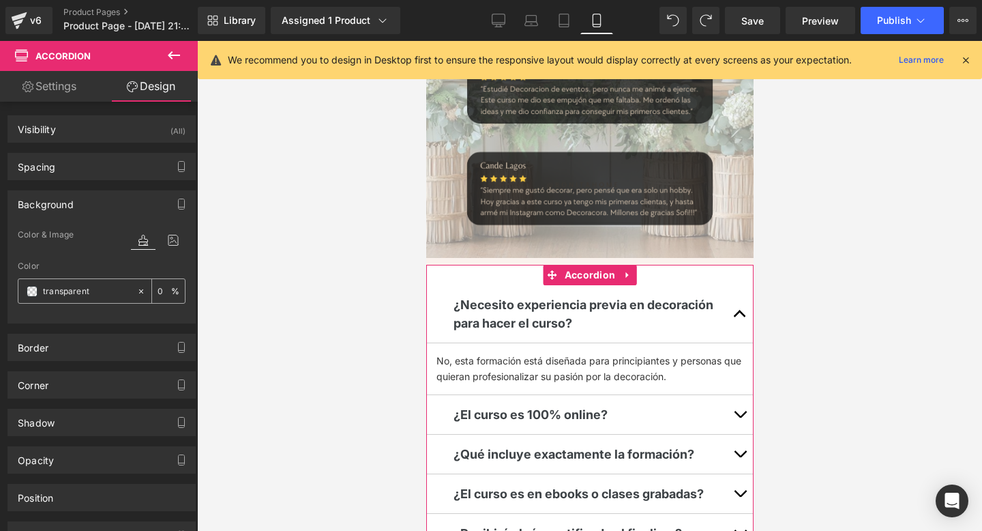
click at [60, 288] on input "transparent" at bounding box center [86, 291] width 87 height 15
paste input "#faf2ed"
type input "#faf2ed"
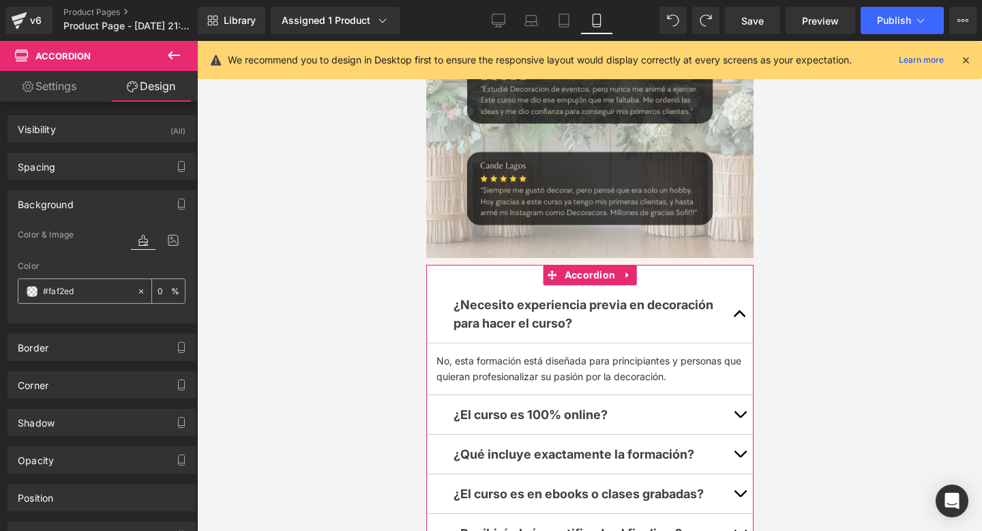
type input "100"
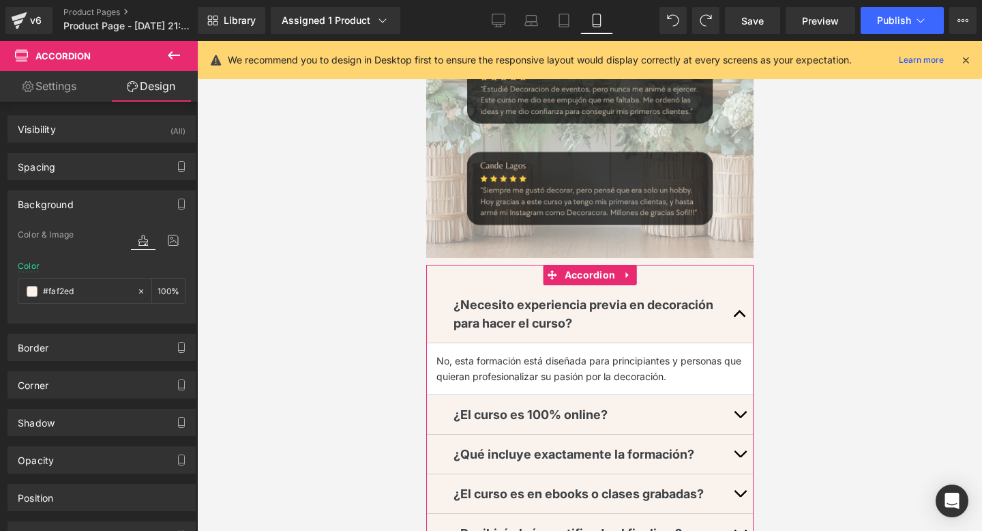
click at [735, 310] on button "button" at bounding box center [739, 313] width 27 height 57
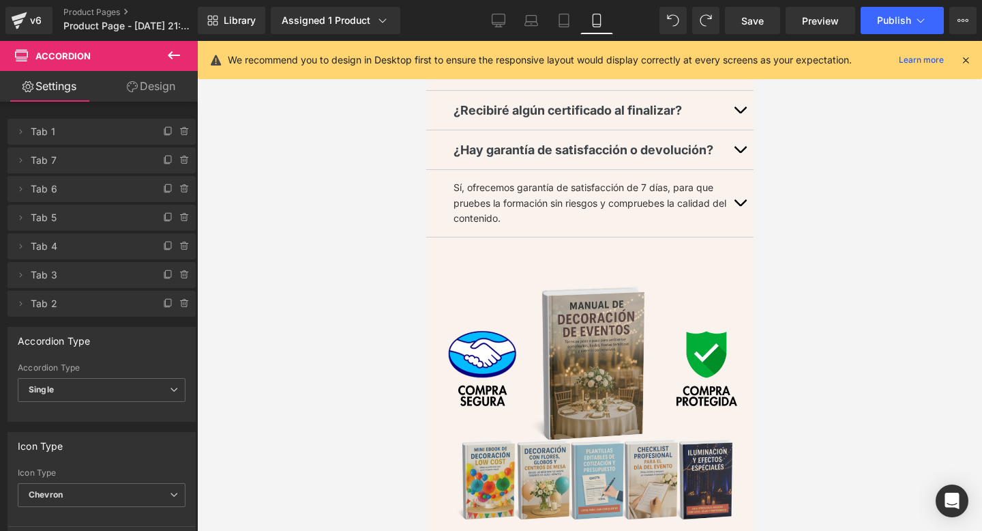
scroll to position [5273, 0]
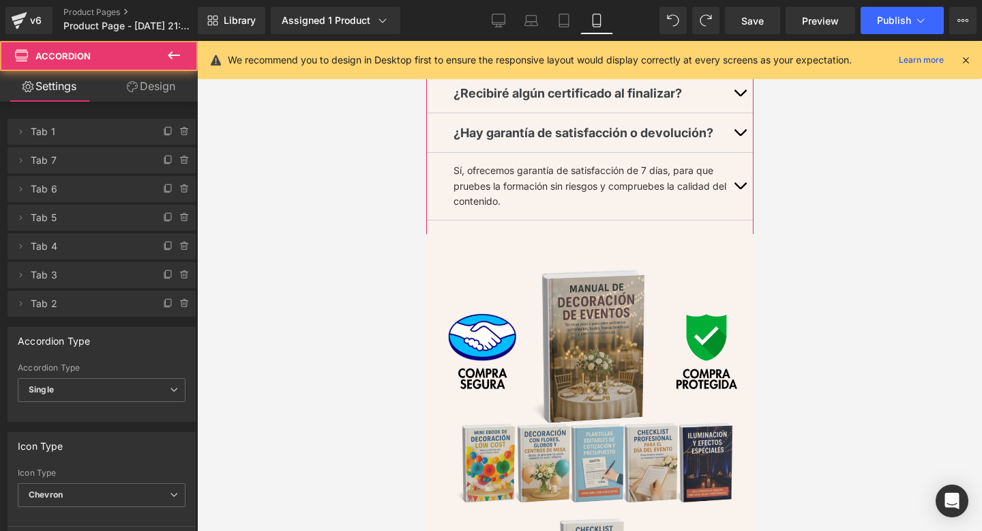
click at [740, 181] on button "button" at bounding box center [739, 186] width 27 height 66
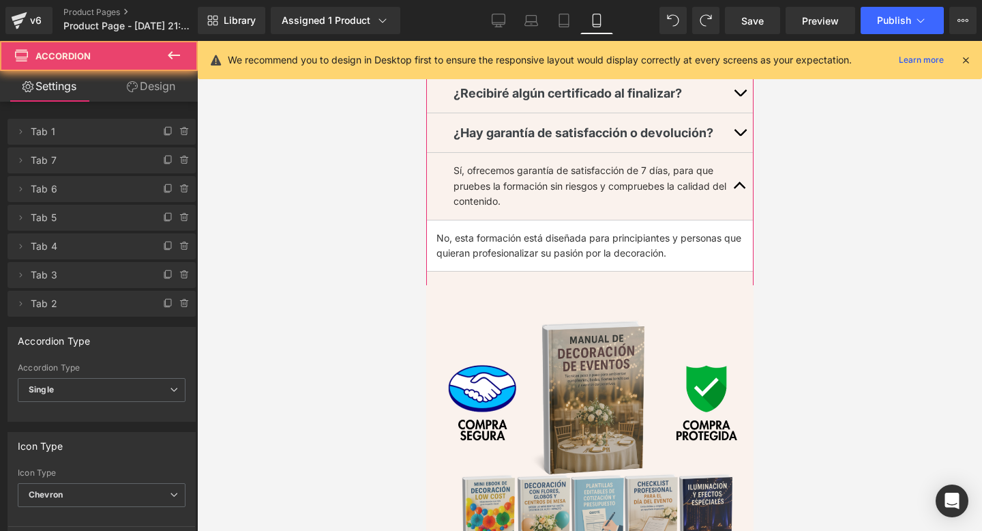
click at [739, 189] on span "button" at bounding box center [739, 189] width 0 height 0
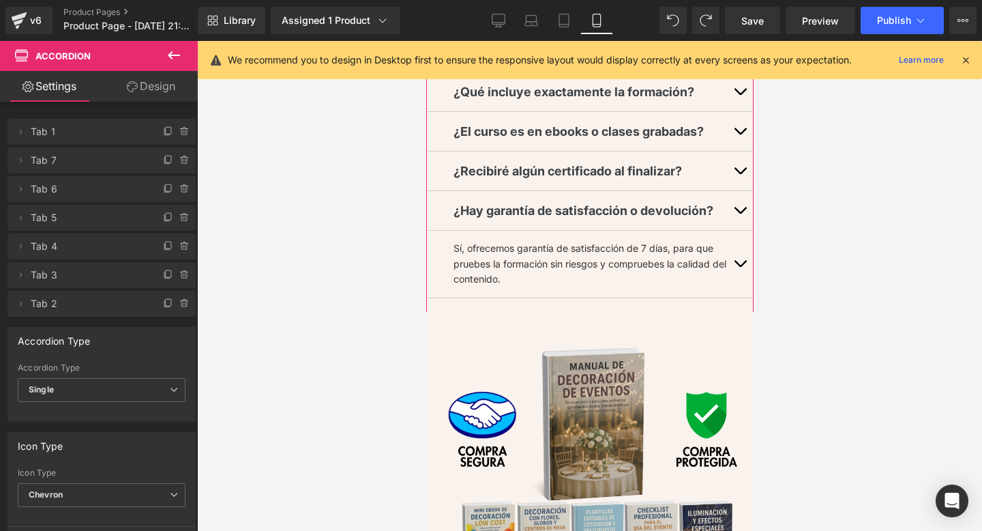
scroll to position [5192, 0]
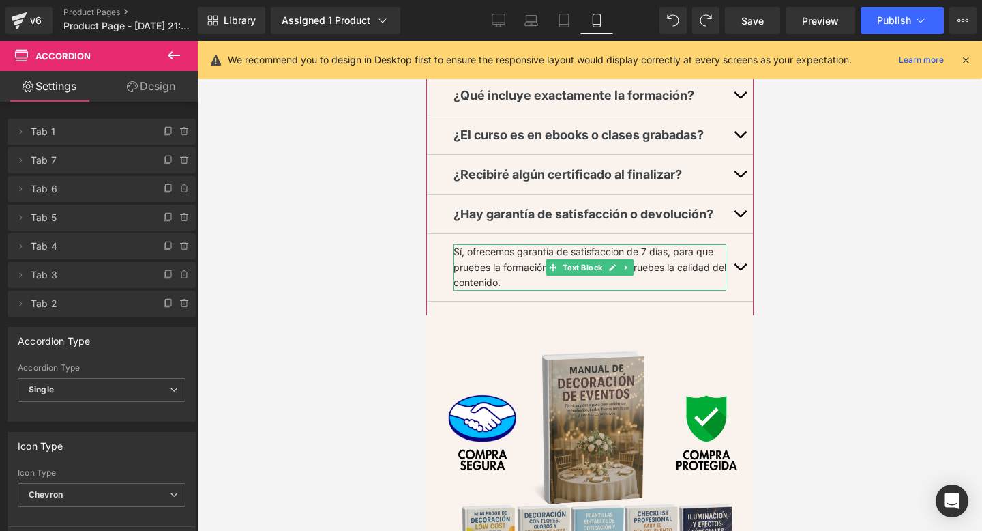
click at [669, 263] on p "Sí, ofrecemos garantía de satisfacción de 7 días, para que pruebes la formación…" at bounding box center [589, 267] width 273 height 46
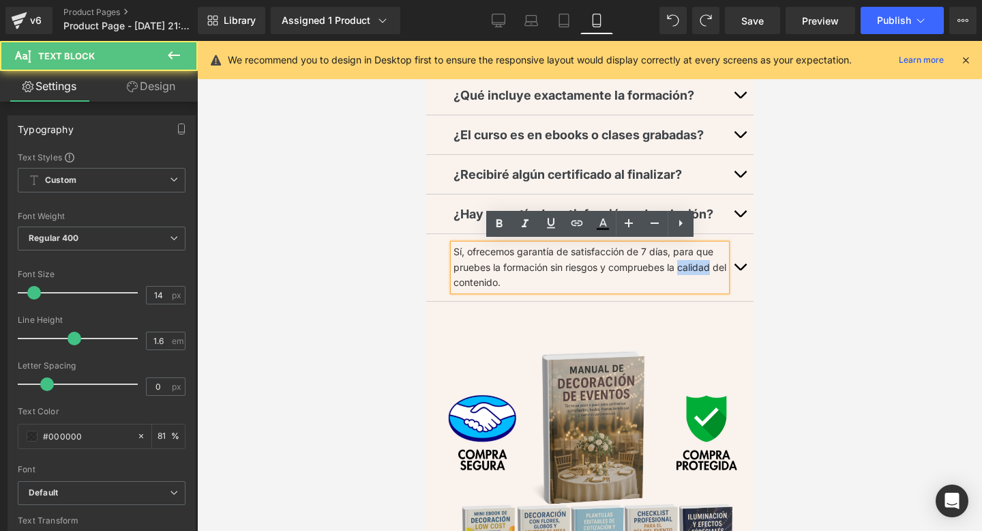
click at [669, 263] on p "Sí, ofrecemos garantía de satisfacción de 7 días, para que pruebes la formación…" at bounding box center [589, 267] width 273 height 46
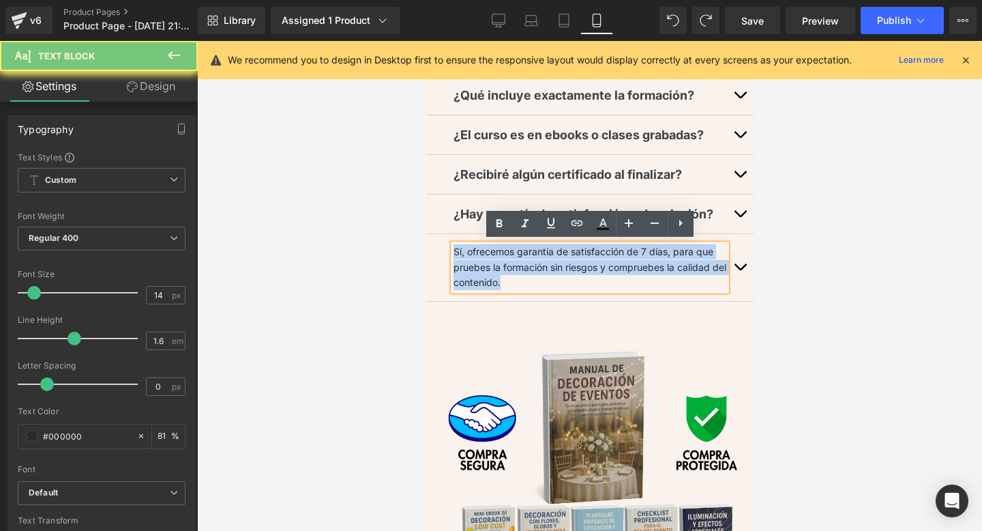
click at [669, 263] on p "Sí, ofrecemos garantía de satisfacción de 7 días, para que pruebes la formación…" at bounding box center [589, 267] width 273 height 46
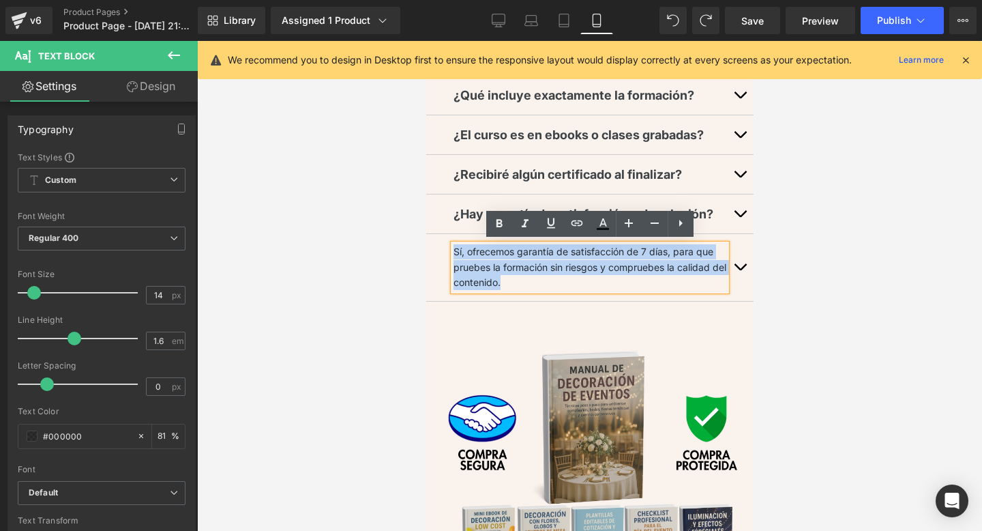
copy p "Sí, ofrecemos garantía de satisfacción de 7 días, para que pruebes la formación…"
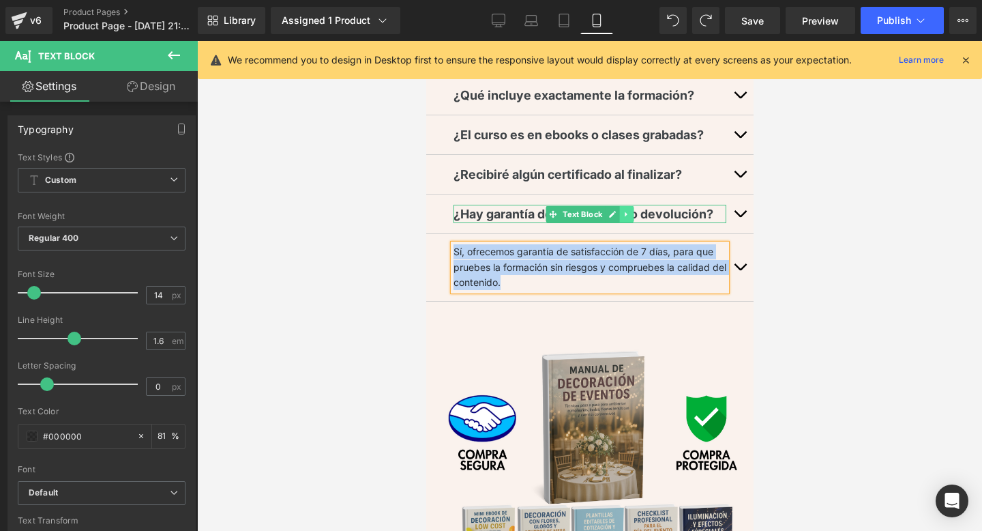
click at [632, 207] on link at bounding box center [626, 214] width 14 height 16
click at [690, 209] on p "¿Hay garantía de satisfacción o devolución?" at bounding box center [589, 214] width 273 height 18
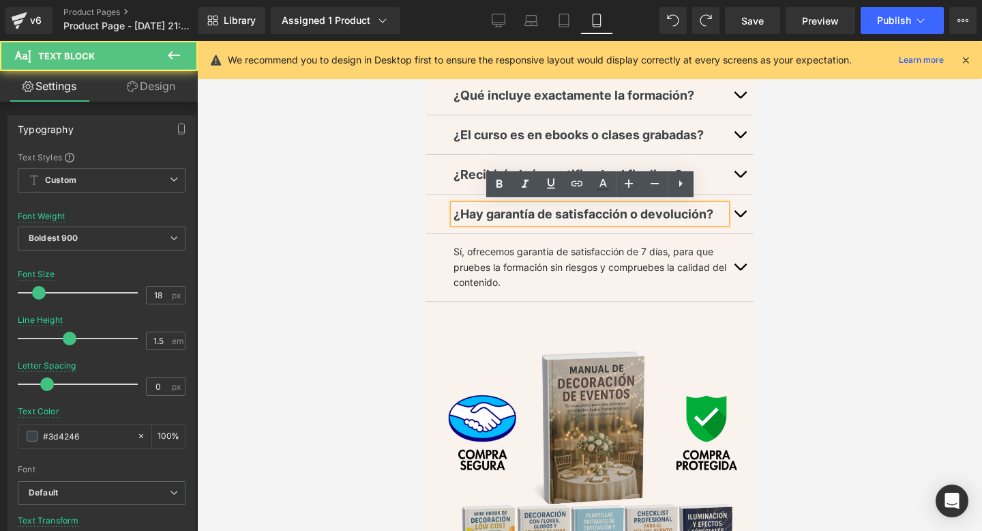
click at [740, 215] on button "button" at bounding box center [739, 213] width 27 height 39
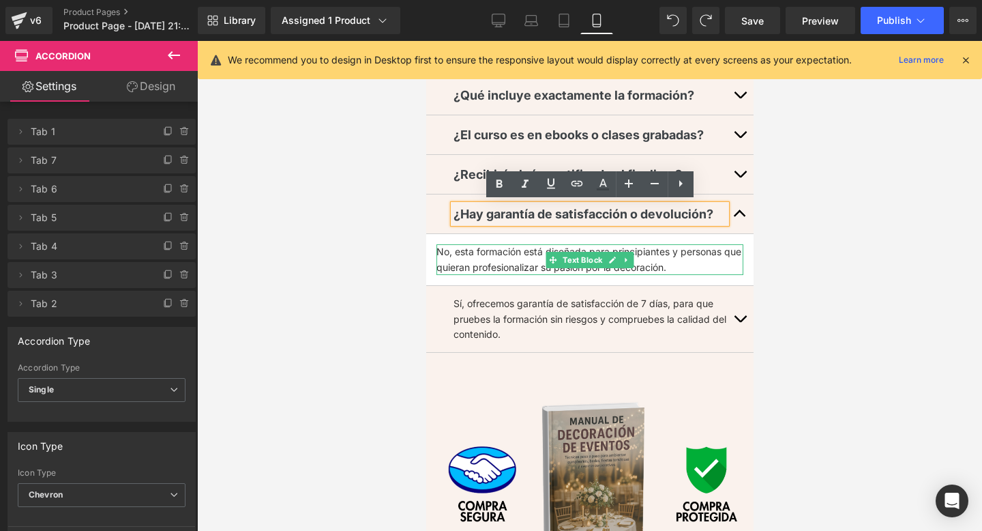
click at [512, 259] on p "No, esta formación está diseñada para principiantes y personas que quieran prof…" at bounding box center [589, 259] width 307 height 31
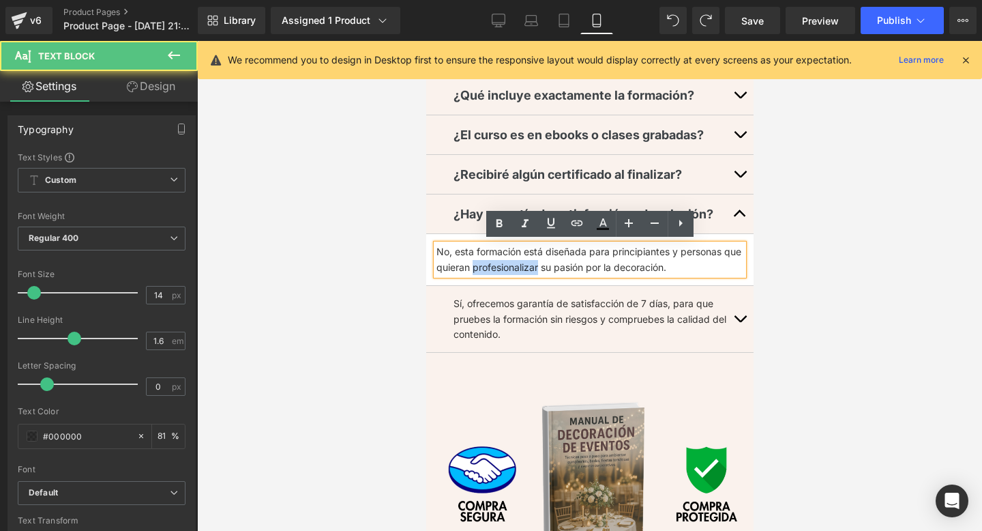
click at [512, 259] on p "No, esta formación está diseñada para principiantes y personas que quieran prof…" at bounding box center [589, 259] width 307 height 31
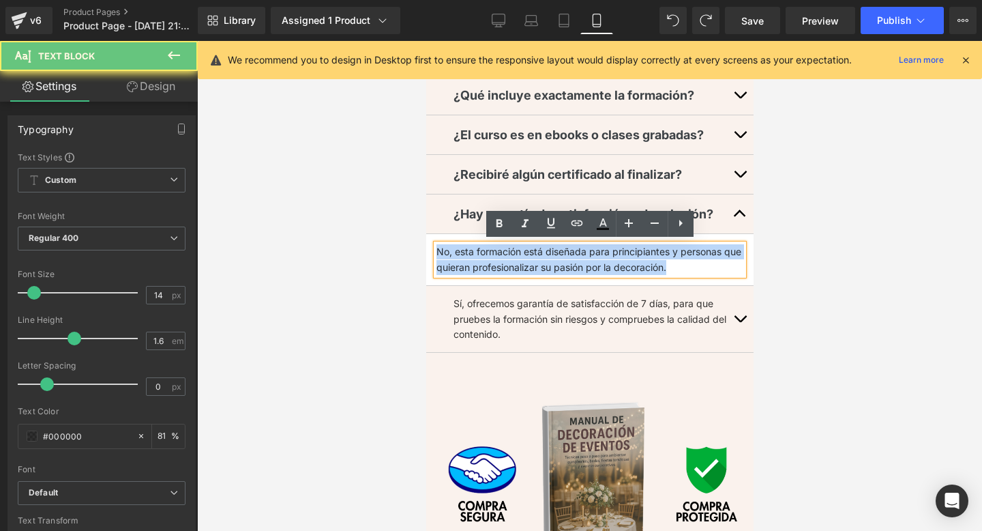
click at [512, 259] on p "No, esta formación está diseñada para principiantes y personas que quieran prof…" at bounding box center [589, 259] width 307 height 31
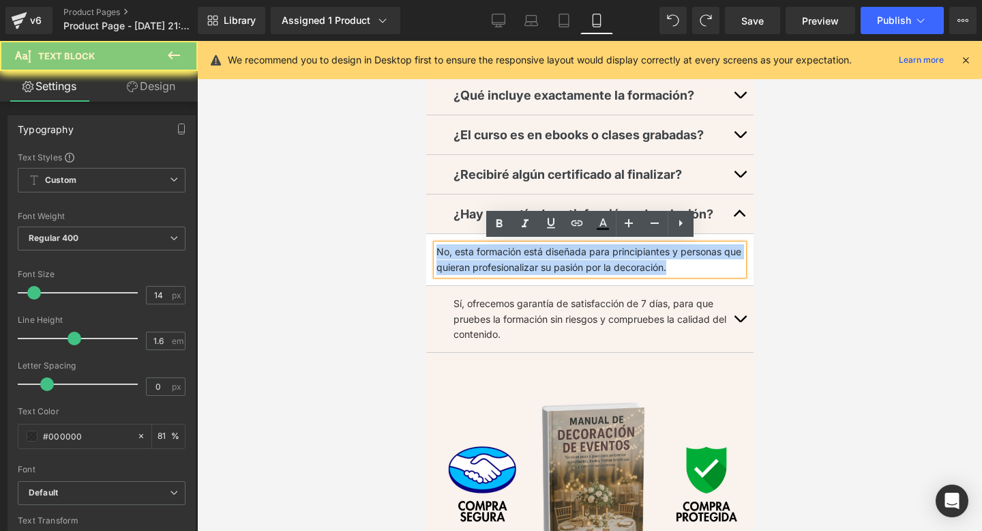
click at [512, 259] on p "No, esta formación está diseñada para principiantes y personas que quieran prof…" at bounding box center [589, 259] width 307 height 31
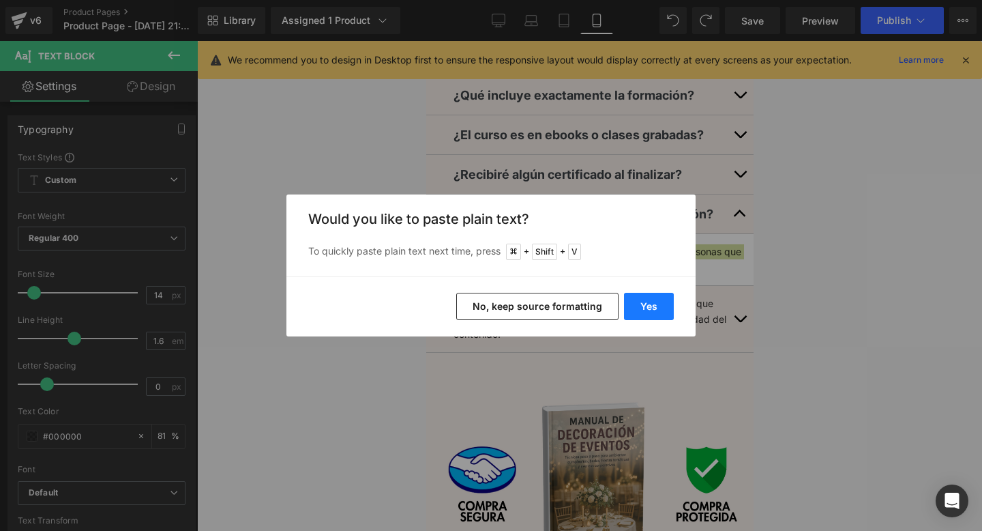
click at [647, 303] on button "Yes" at bounding box center [649, 306] width 50 height 27
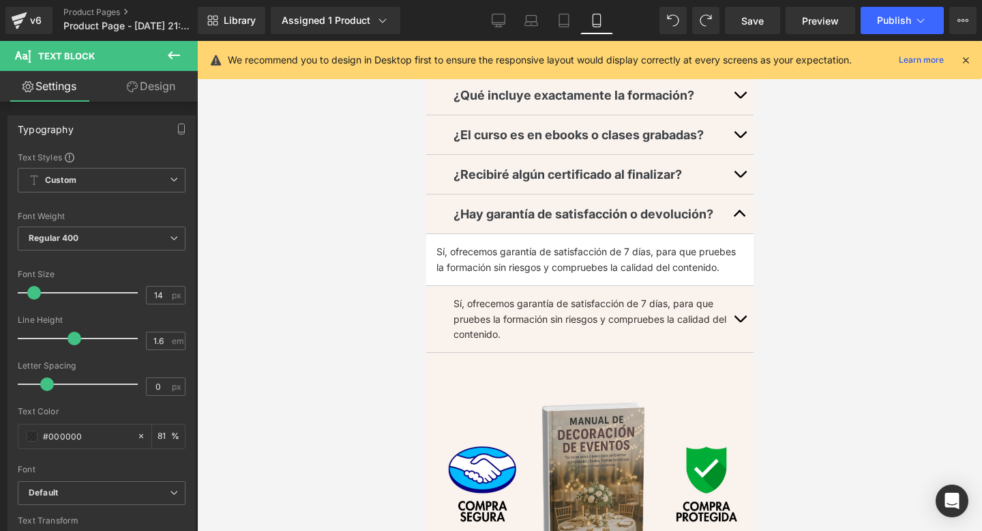
click at [681, 312] on p "Sí, ofrecemos garantía de satisfacción de 7 días, para que pruebes la formación…" at bounding box center [589, 319] width 273 height 46
click at [431, 317] on div "Sí, ofrecemos garantía de satisfacción de 7 días, para que pruebes la formación…" at bounding box center [589, 319] width 327 height 67
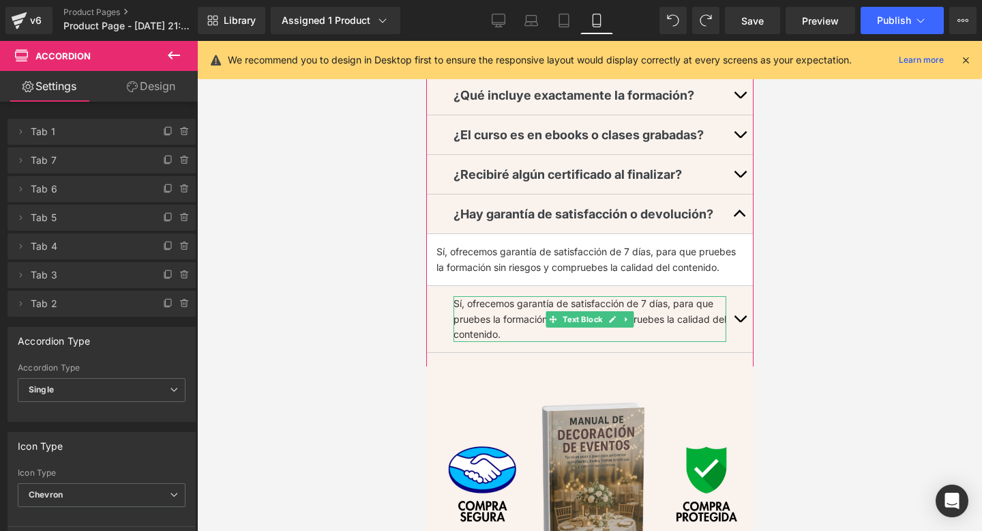
click at [100, 297] on span "Tab 2" at bounding box center [88, 304] width 115 height 26
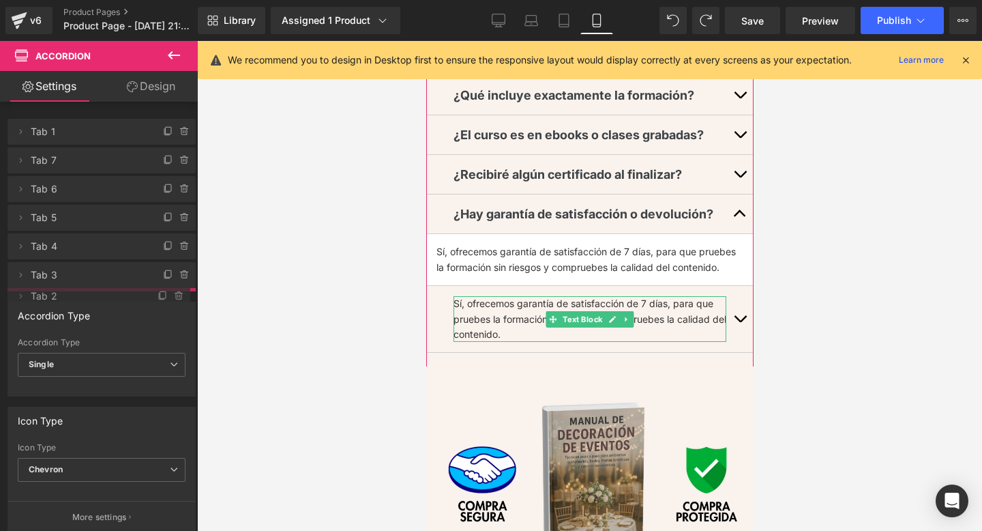
drag, startPoint x: 97, startPoint y: 304, endPoint x: 106, endPoint y: 297, distance: 11.6
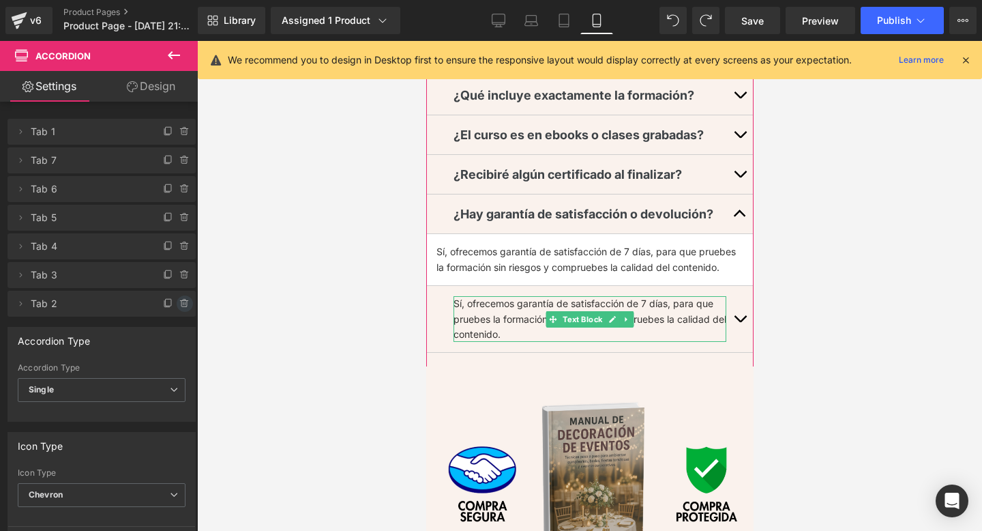
click at [182, 305] on icon at bounding box center [184, 303] width 11 height 11
click at [175, 304] on button "Delete" at bounding box center [170, 304] width 43 height 18
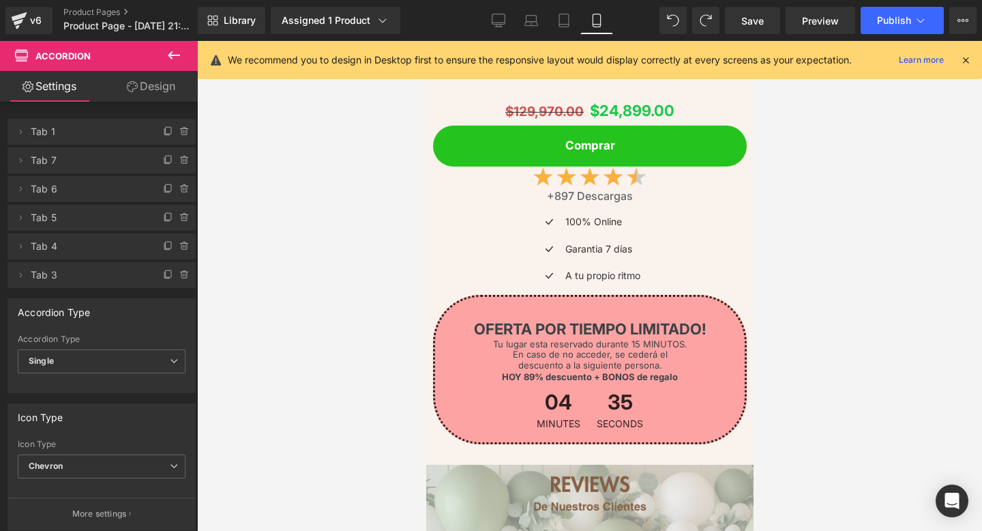
scroll to position [4170, 0]
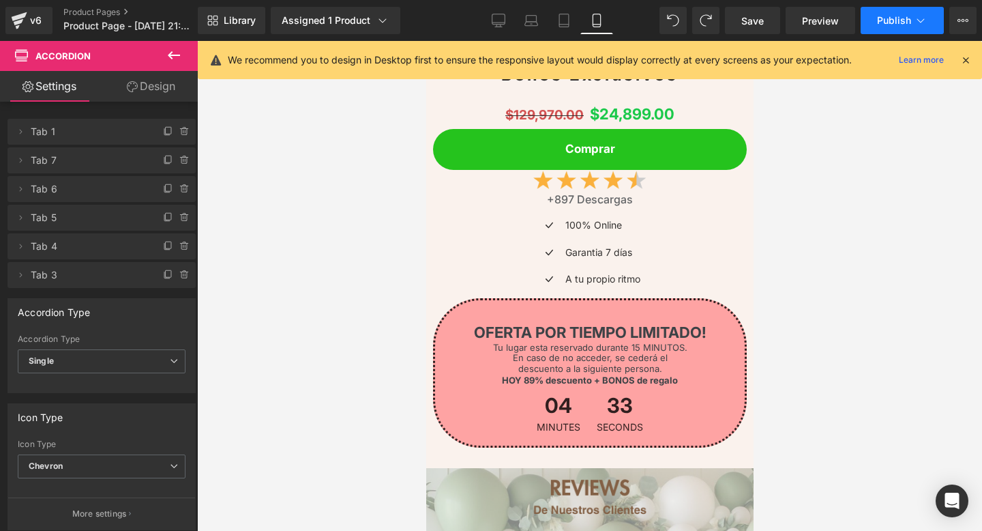
click at [885, 27] on button "Publish" at bounding box center [902, 20] width 83 height 27
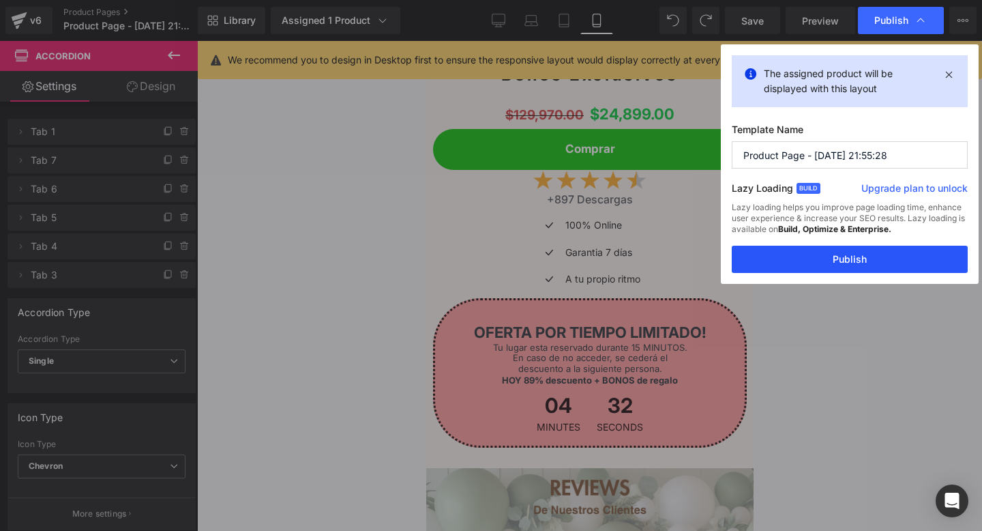
click at [825, 258] on button "Publish" at bounding box center [850, 259] width 236 height 27
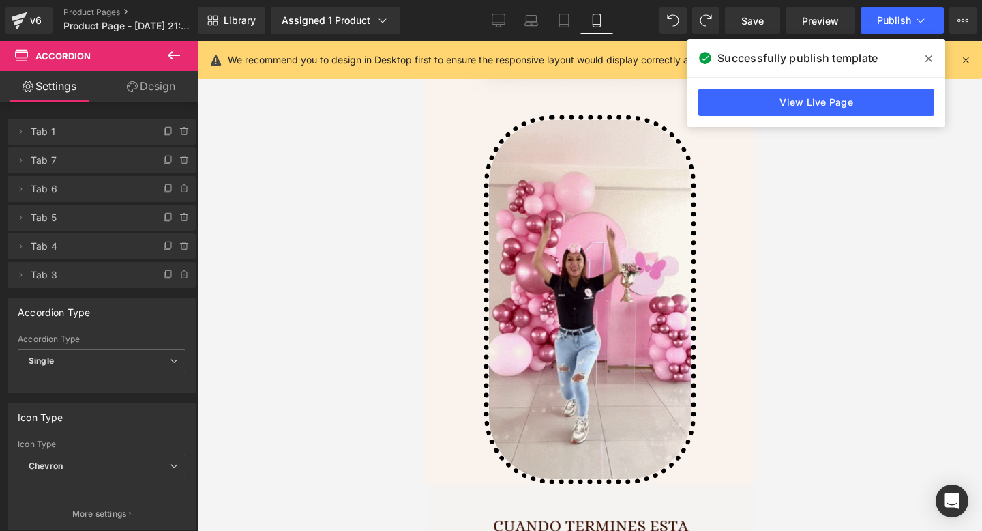
scroll to position [922, 0]
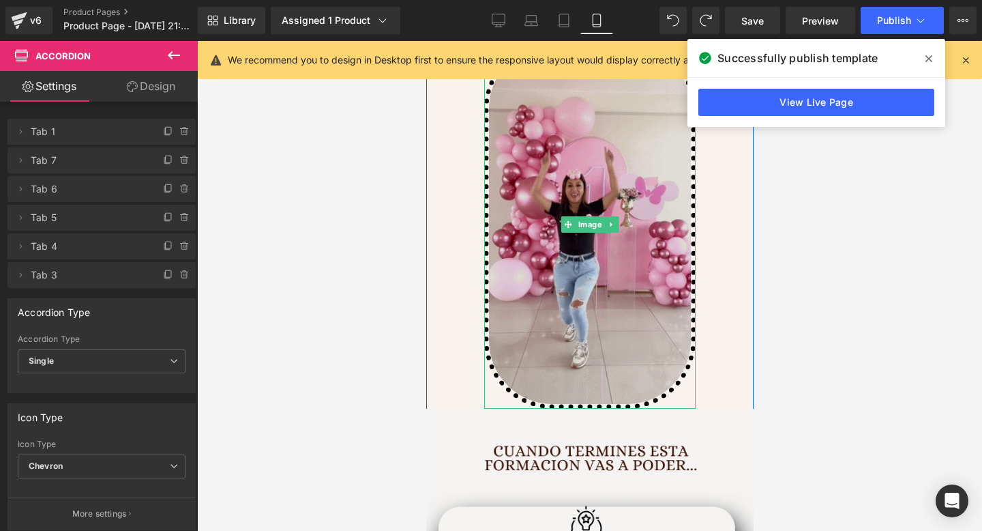
click at [503, 332] on img at bounding box center [589, 224] width 211 height 368
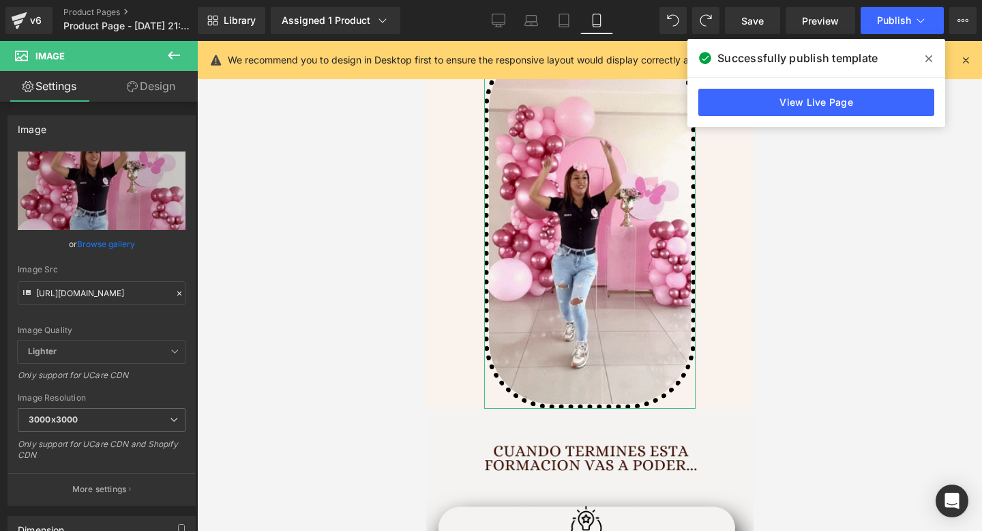
click at [134, 84] on icon at bounding box center [132, 86] width 11 height 11
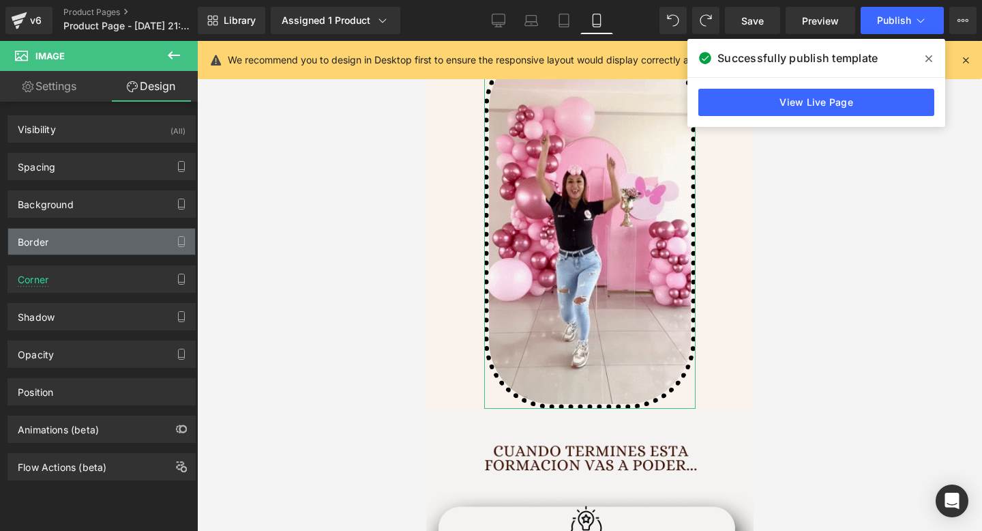
click at [140, 241] on div "Border" at bounding box center [101, 242] width 187 height 26
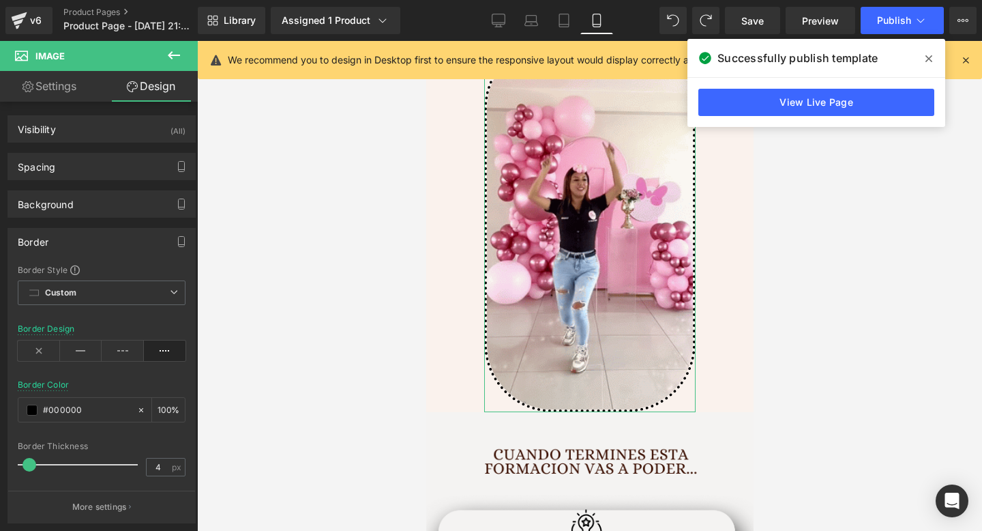
type input "3"
click at [31, 465] on span at bounding box center [28, 465] width 14 height 14
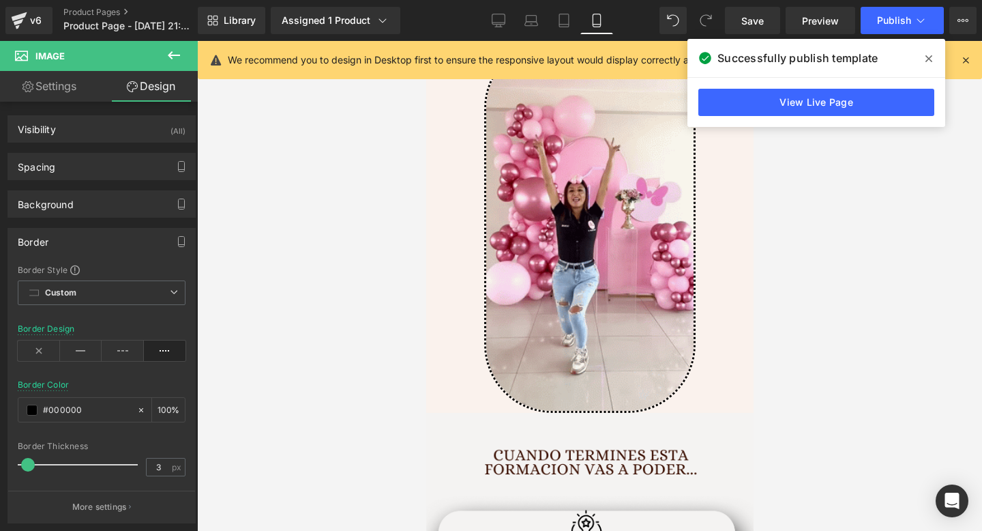
click at [822, 340] on div at bounding box center [589, 286] width 785 height 490
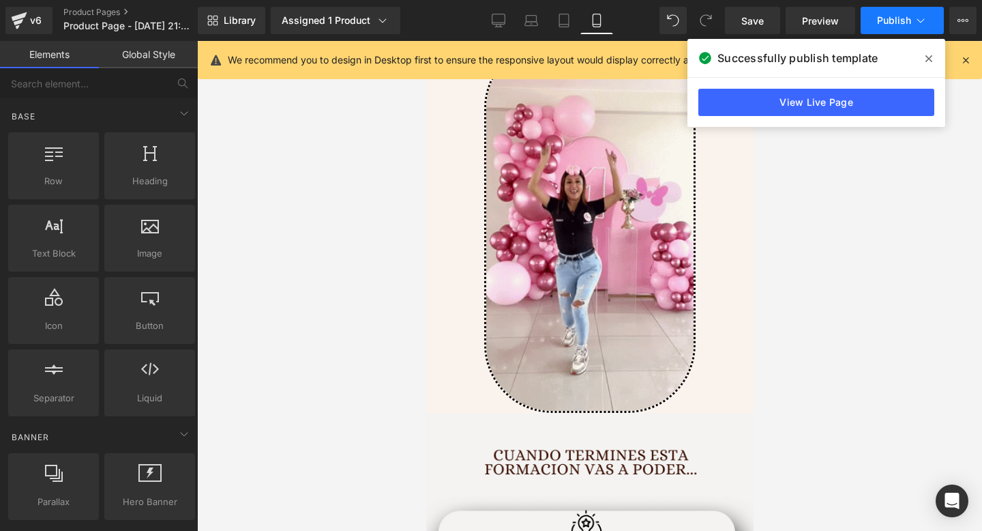
click at [888, 27] on button "Publish" at bounding box center [902, 20] width 83 height 27
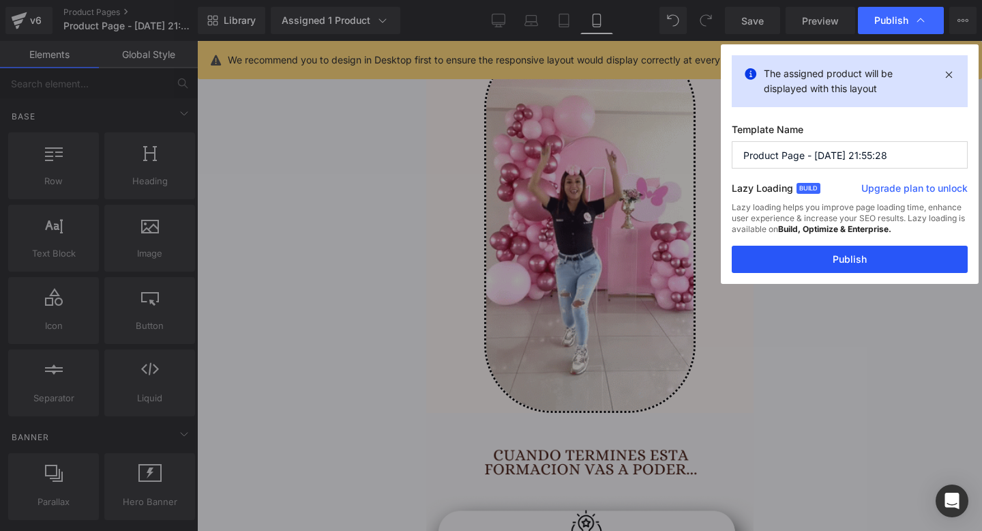
click at [808, 263] on button "Publish" at bounding box center [850, 259] width 236 height 27
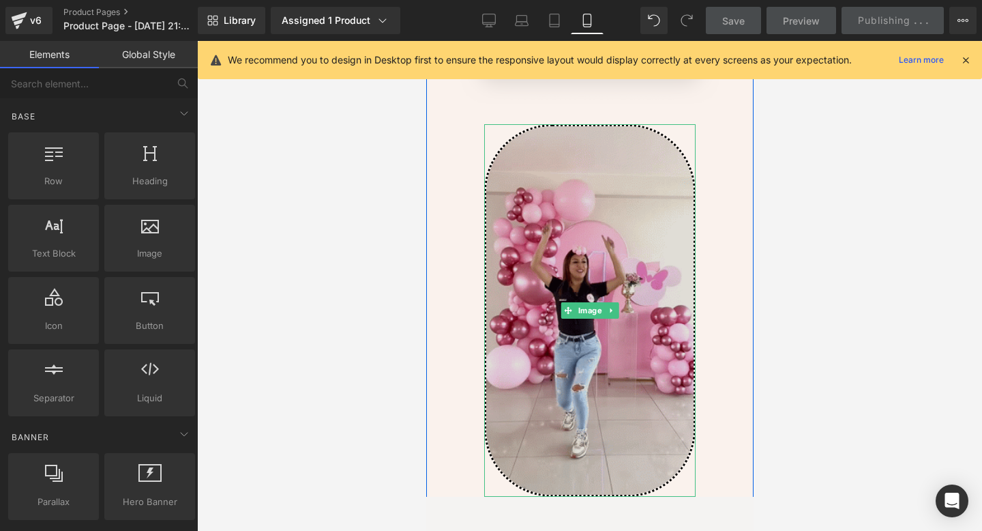
scroll to position [849, 0]
